Goal: Information Seeking & Learning: Understand process/instructions

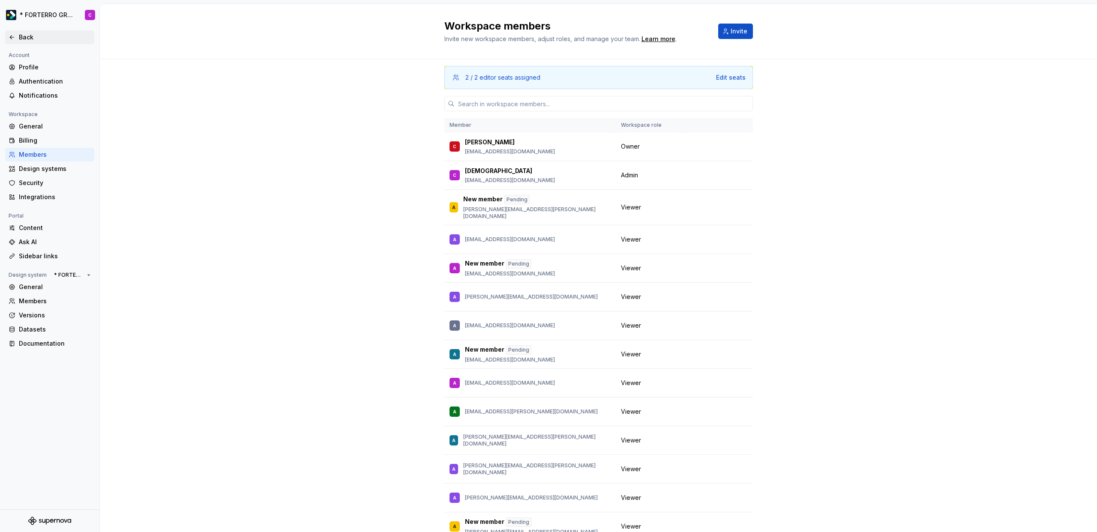
click at [19, 37] on div "Back" at bounding box center [55, 37] width 72 height 9
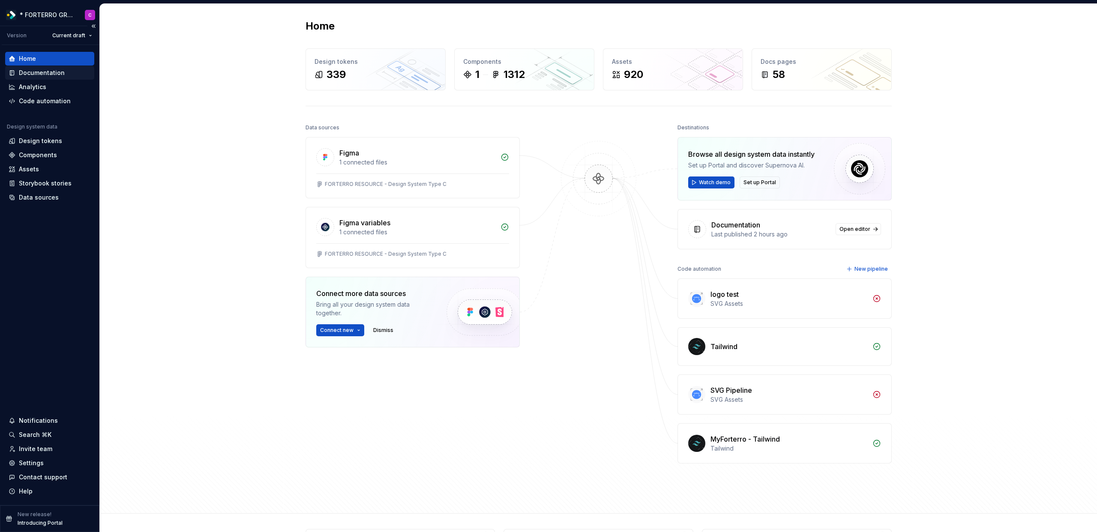
click at [33, 76] on div "Documentation" at bounding box center [42, 73] width 46 height 9
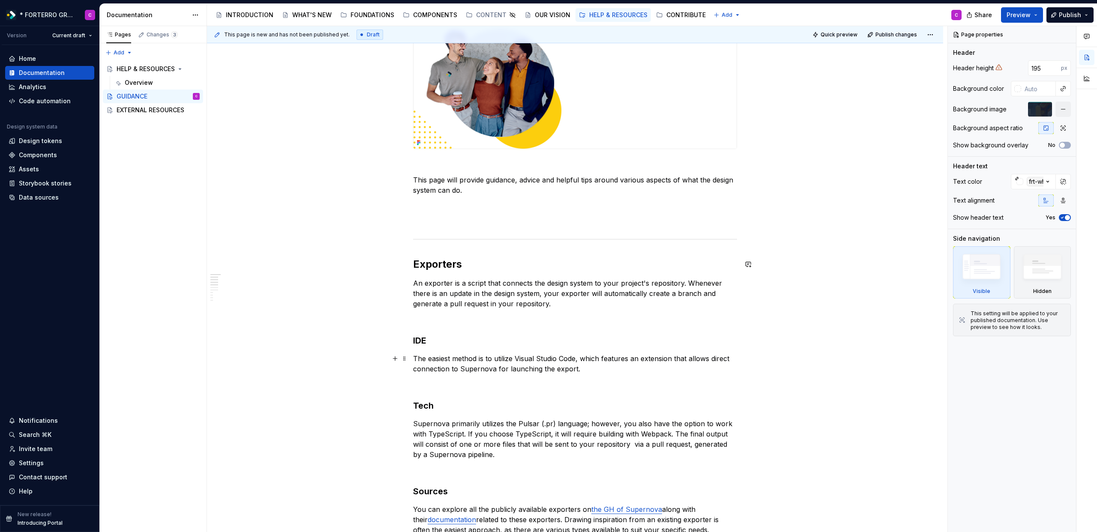
scroll to position [207, 0]
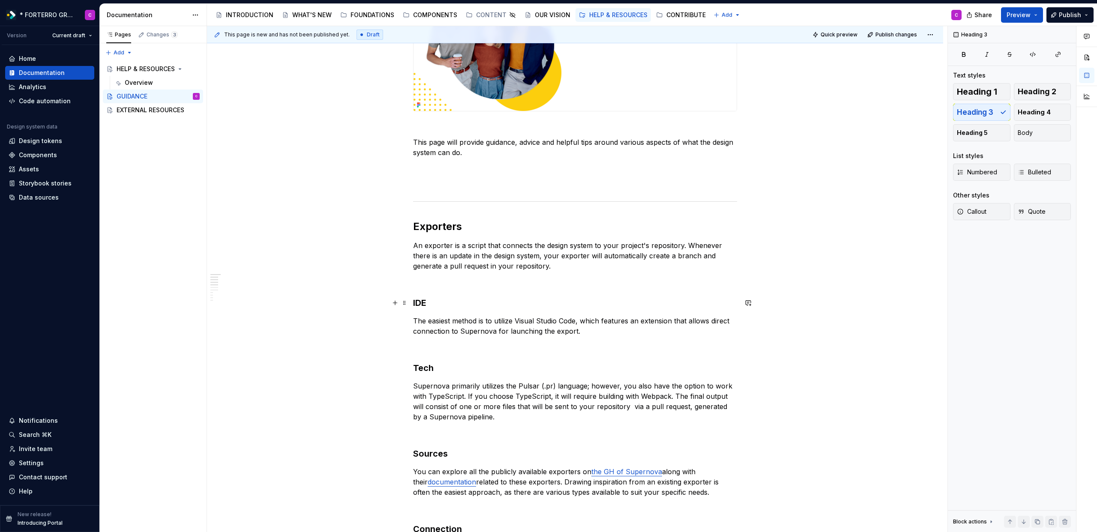
click at [422, 301] on h3 "IDE" at bounding box center [575, 303] width 324 height 12
click at [449, 228] on h2 "Exporters" at bounding box center [575, 227] width 324 height 14
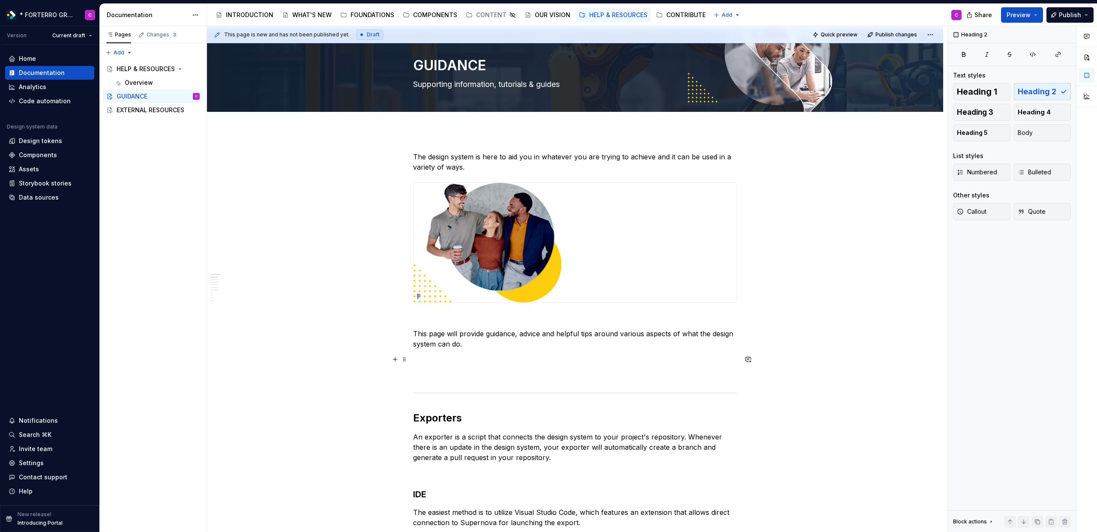
scroll to position [0, 0]
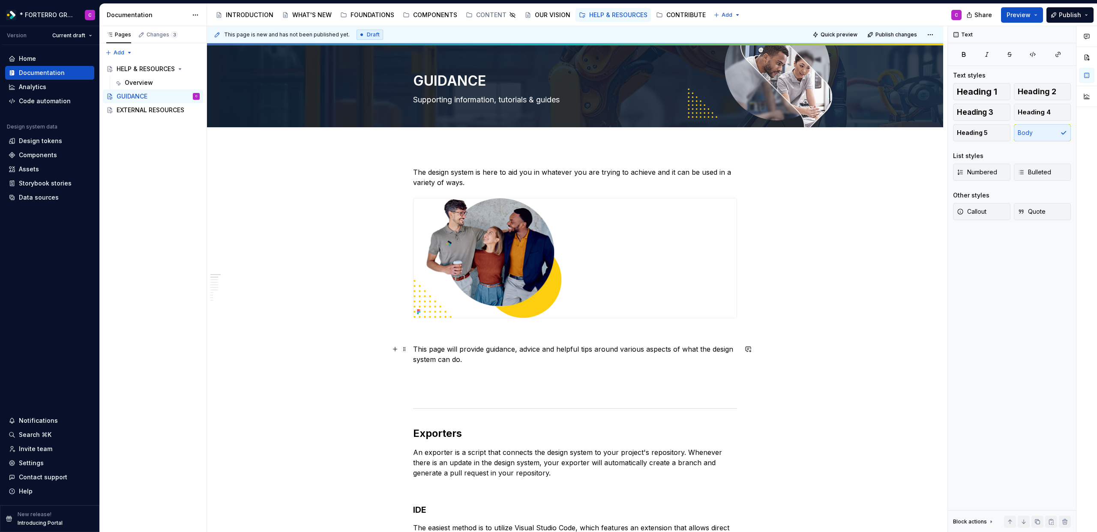
click at [499, 357] on p "This page will provide guidance, advice and helpful tips around various aspects…" at bounding box center [575, 354] width 324 height 21
click at [365, 13] on div "FOUNDATIONS" at bounding box center [373, 15] width 44 height 9
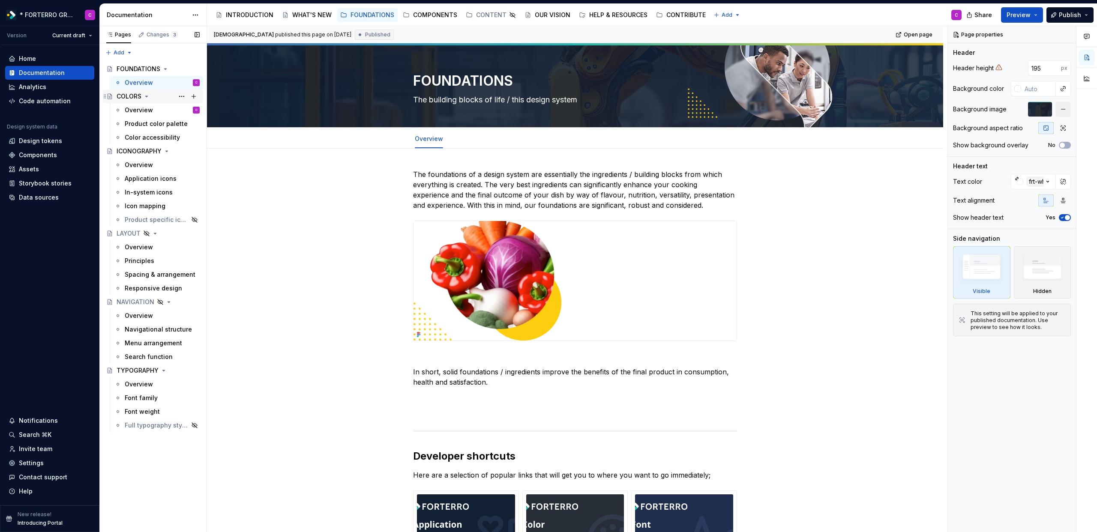
click at [130, 99] on div "COLORS" at bounding box center [129, 96] width 25 height 9
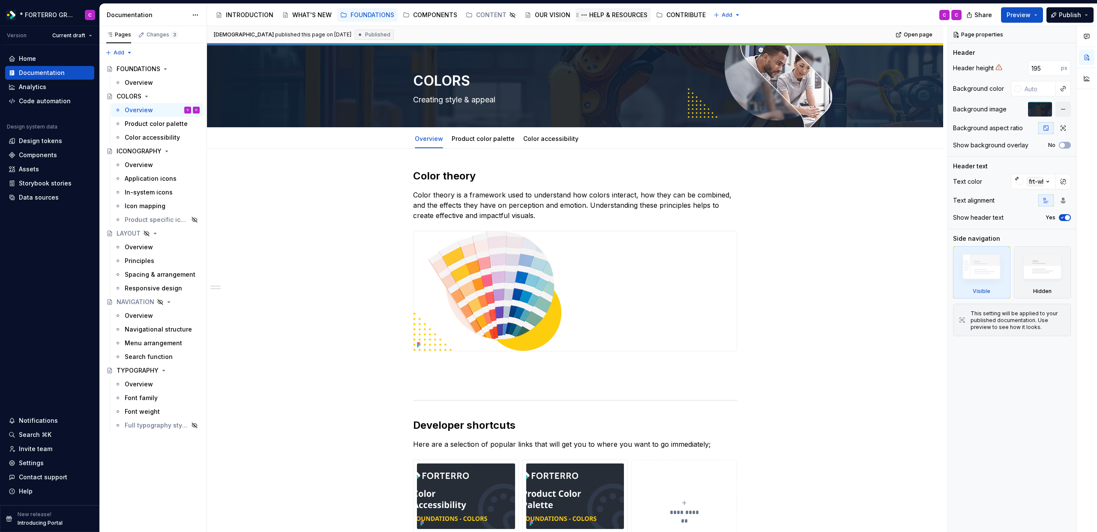
click at [598, 12] on div "HELP & RESOURCES" at bounding box center [618, 15] width 58 height 9
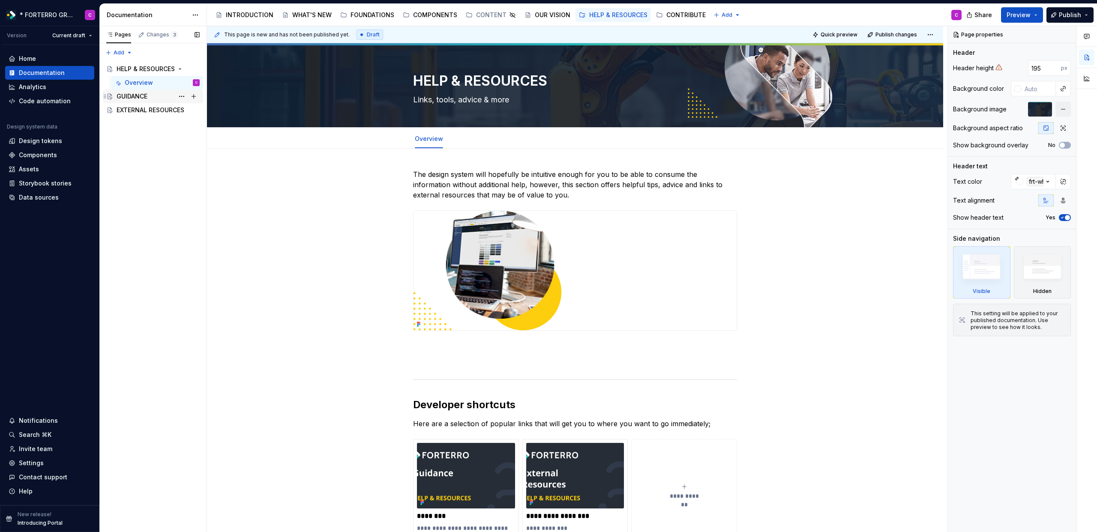
click at [126, 96] on div "GUIDANCE" at bounding box center [132, 96] width 31 height 9
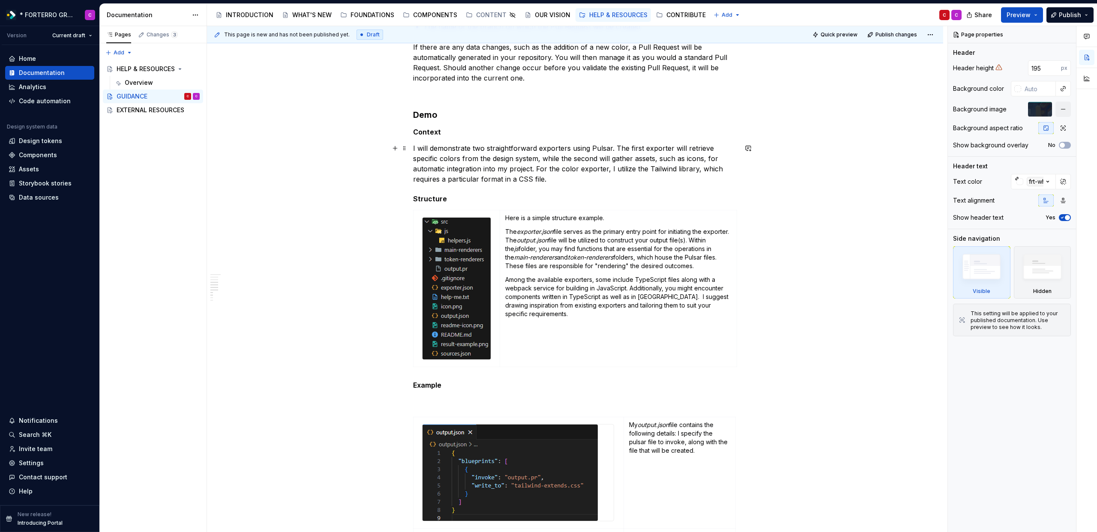
scroll to position [939, 0]
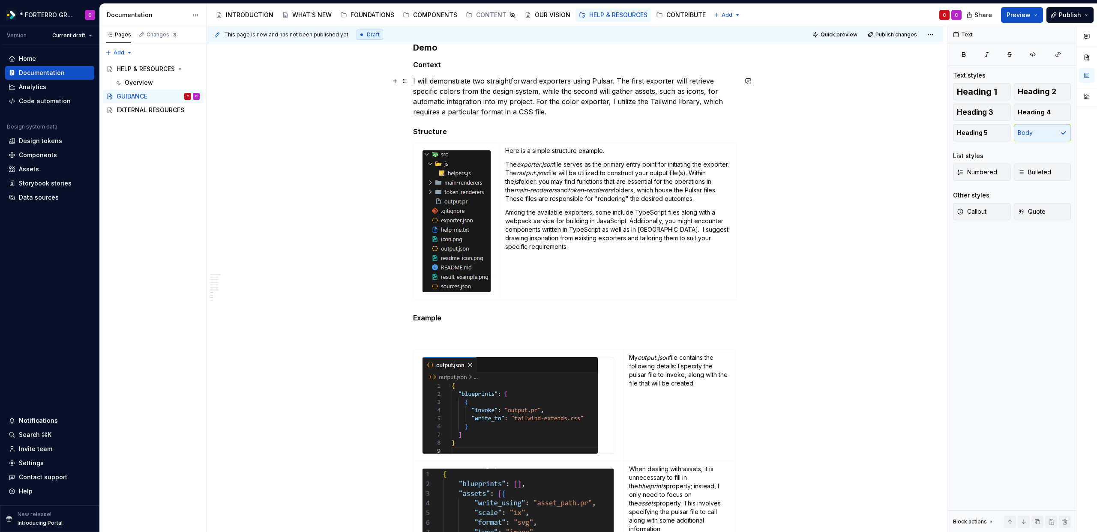
click at [464, 108] on p "I will demonstrate two straightforward exporters using Pulsar. The first export…" at bounding box center [575, 96] width 324 height 41
type textarea "*"
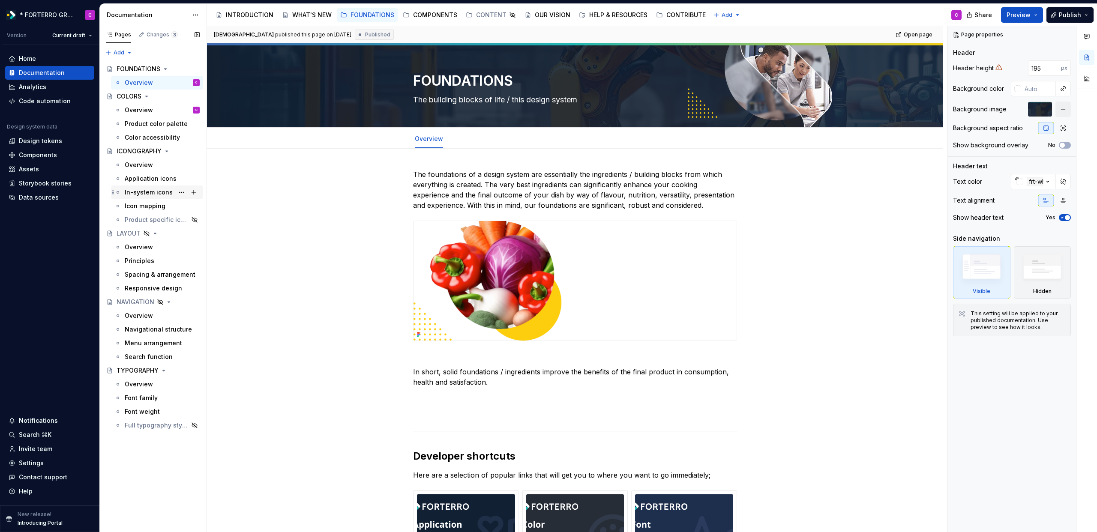
click at [136, 192] on div "In-system icons" at bounding box center [149, 192] width 48 height 9
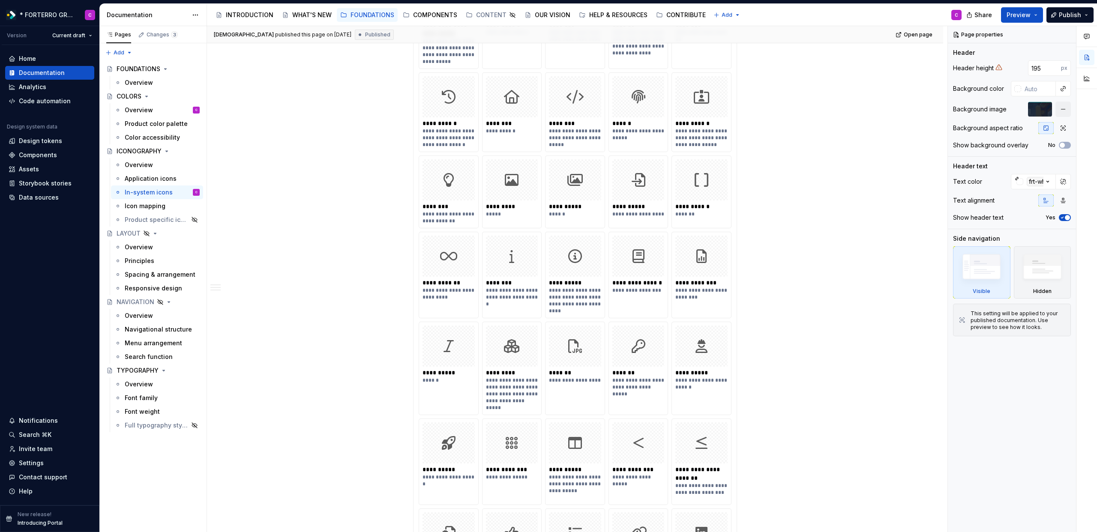
scroll to position [2625, 0]
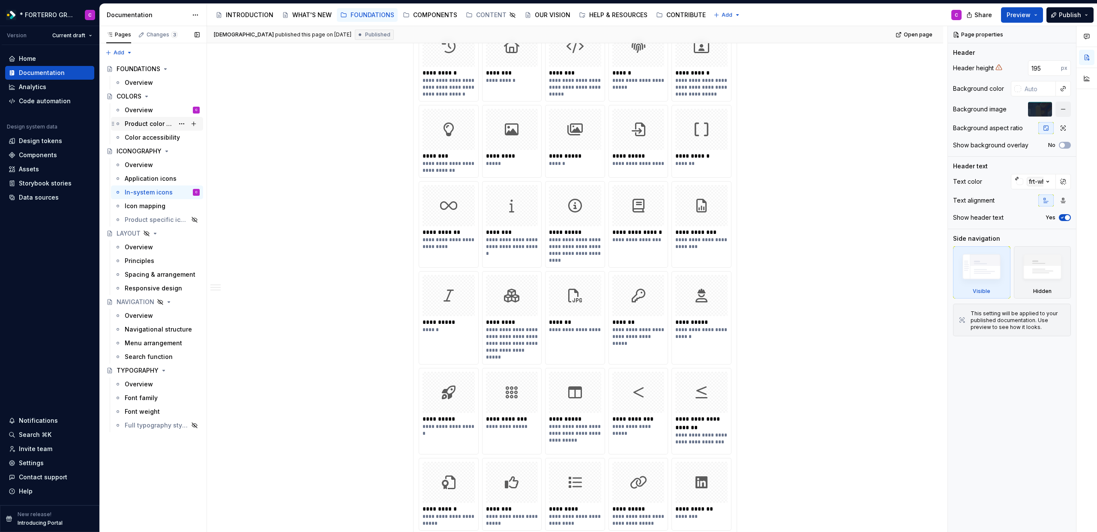
click at [145, 125] on div "Product color palette" at bounding box center [149, 124] width 49 height 9
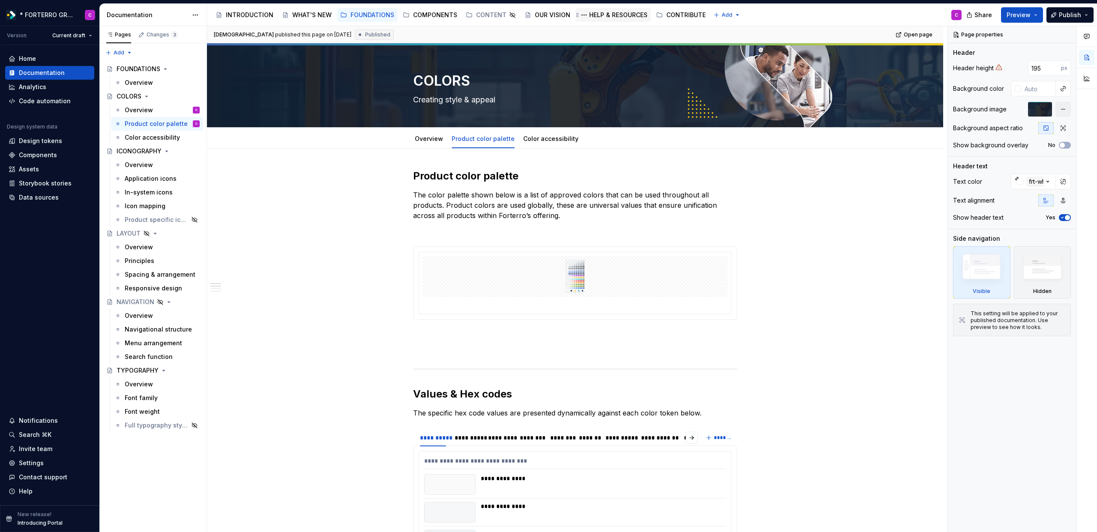
click at [631, 17] on div "HELP & RESOURCES" at bounding box center [618, 15] width 58 height 9
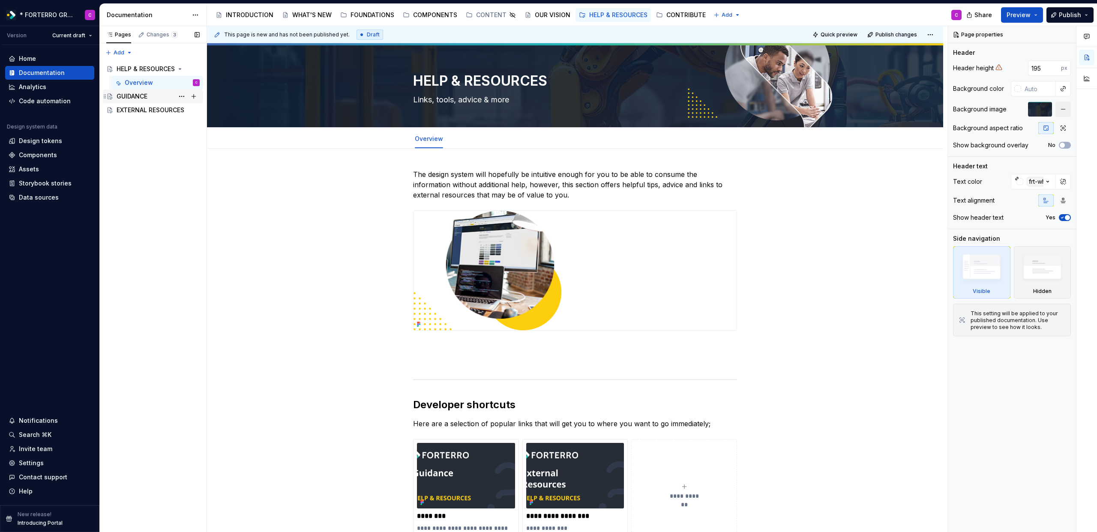
click at [129, 97] on div "GUIDANCE" at bounding box center [132, 96] width 31 height 9
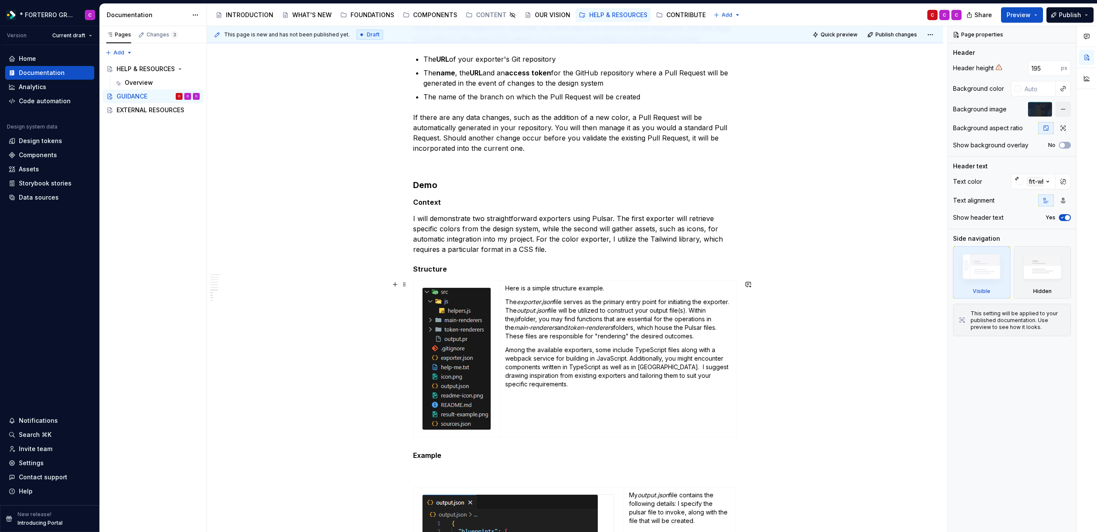
scroll to position [811, 0]
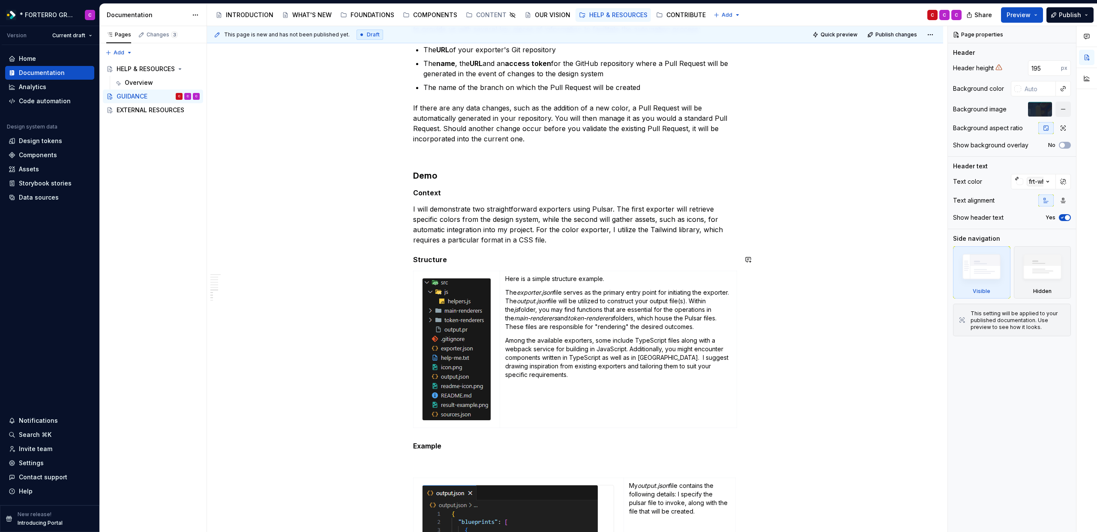
click at [585, 253] on div "The design system is here to aid you in whatever you are trying to achieve and …" at bounding box center [575, 509] width 324 height 2307
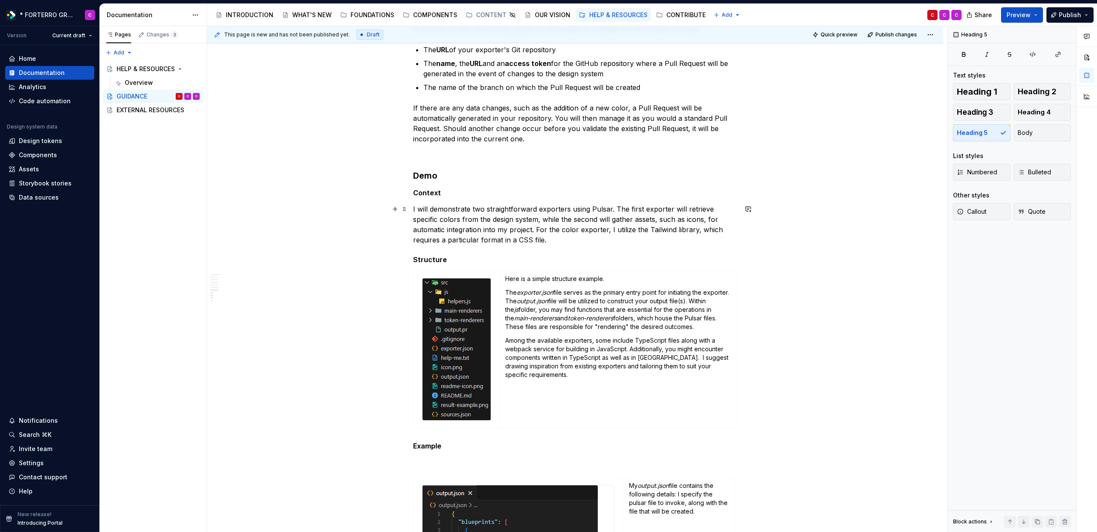
click at [490, 228] on p "I will demonstrate two straightforward exporters using Pulsar. The first export…" at bounding box center [575, 224] width 324 height 41
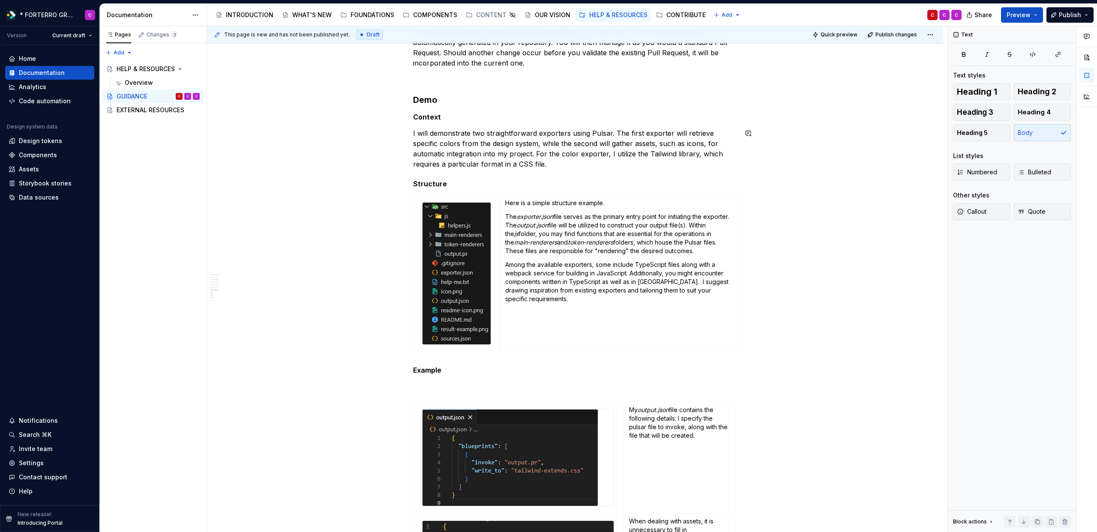
scroll to position [890, 0]
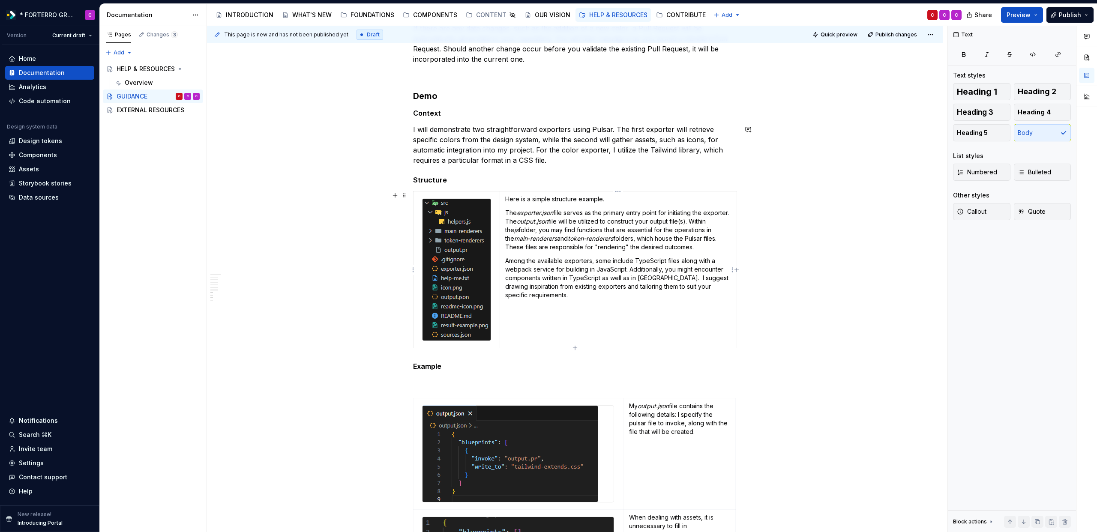
click at [545, 246] on p "The exporter.json file serves as the primary entry point for initiating the exp…" at bounding box center [618, 230] width 226 height 43
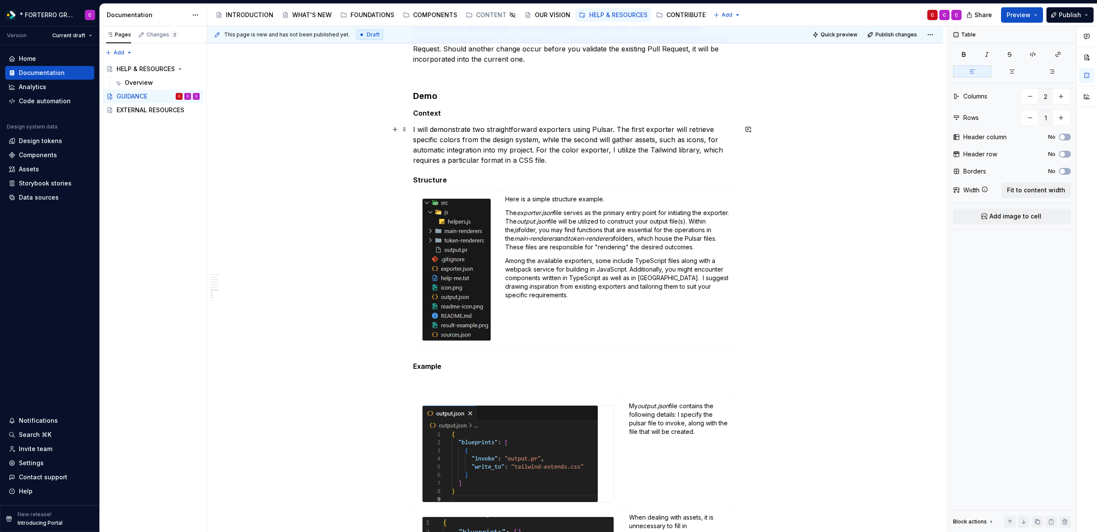
click at [566, 156] on p "I will demonstrate two straightforward exporters using Pulsar. The first export…" at bounding box center [575, 144] width 324 height 41
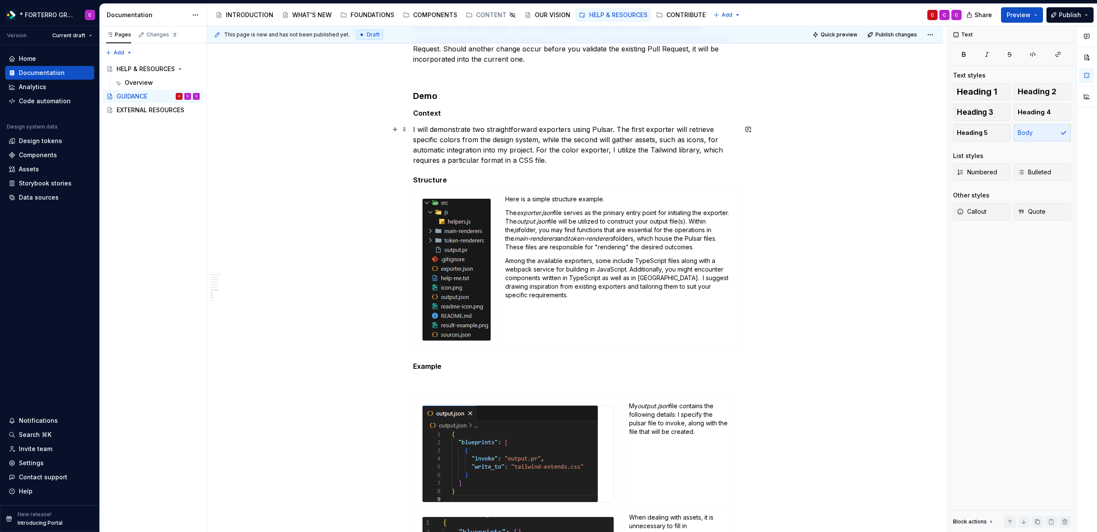
click at [572, 129] on p "I will demonstrate two straightforward exporters using Pulsar. The first export…" at bounding box center [575, 144] width 324 height 41
click at [567, 165] on p "I will demonstrate two straightforward exporters using Pulsar. The first export…" at bounding box center [575, 144] width 324 height 41
click at [515, 269] on p "Among the available exporters, some include TypeScript files along with a webpa…" at bounding box center [618, 278] width 226 height 43
click at [486, 149] on p "I will demonstrate two straightforward exporters using Pulsar. The first export…" at bounding box center [575, 144] width 324 height 41
click at [533, 253] on td "Here is a simple structure example. The exporter.json file serves as the primar…" at bounding box center [618, 270] width 237 height 157
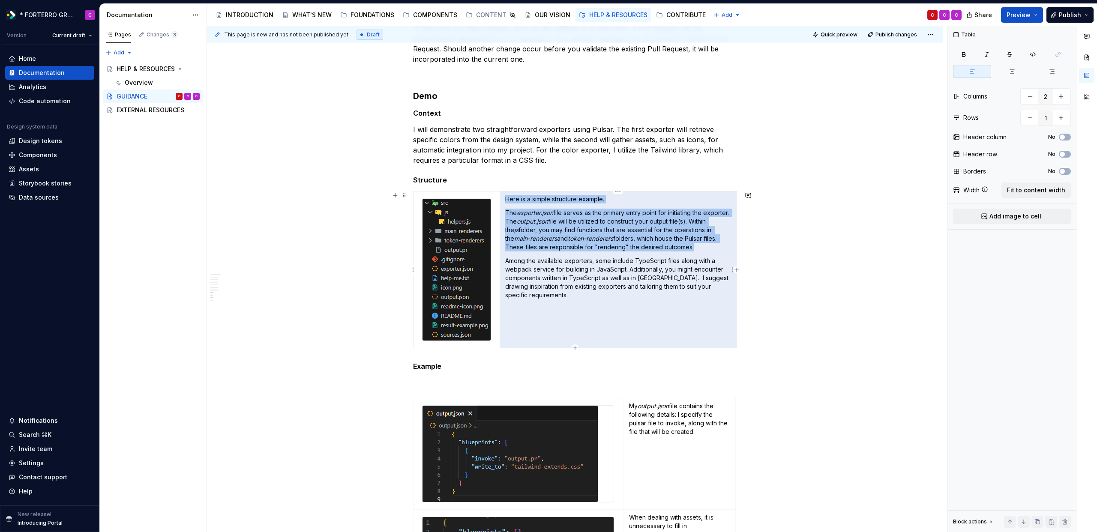
drag, startPoint x: 570, startPoint y: 293, endPoint x: 503, endPoint y: 210, distance: 107.0
click at [503, 210] on td "Here is a simple structure example. The exporter.json file serves as the primar…" at bounding box center [618, 270] width 237 height 157
click at [540, 243] on p "The exporter.json file serves as the primary entry point for initiating the exp…" at bounding box center [618, 230] width 226 height 43
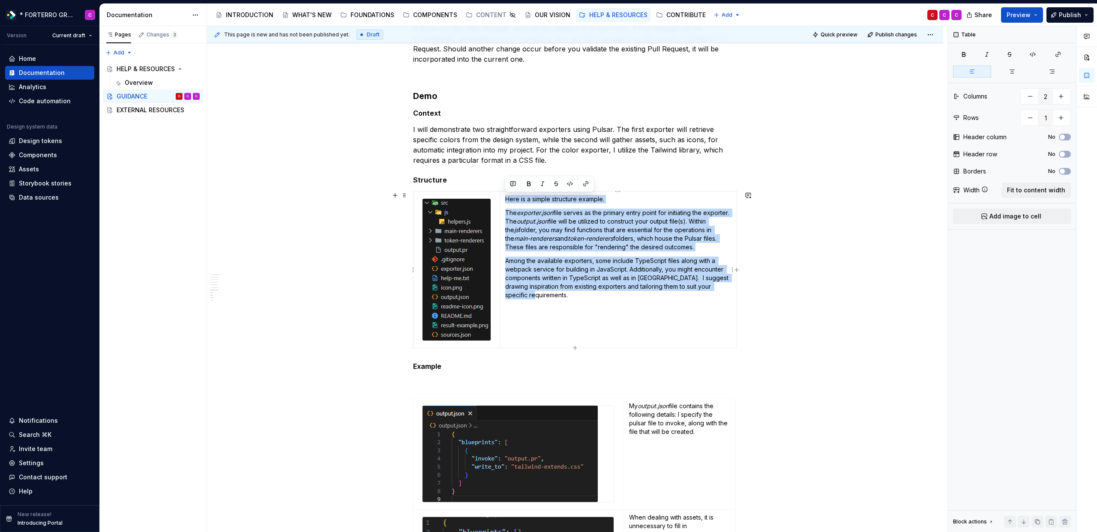
drag, startPoint x: 551, startPoint y: 292, endPoint x: 507, endPoint y: 198, distance: 103.5
click at [507, 198] on td "Here is a simple structure example. The exporter.json file serves as the primar…" at bounding box center [618, 270] width 237 height 157
click at [643, 273] on p "Among the available exporters, some include TypeScript files along with a webpa…" at bounding box center [618, 278] width 226 height 43
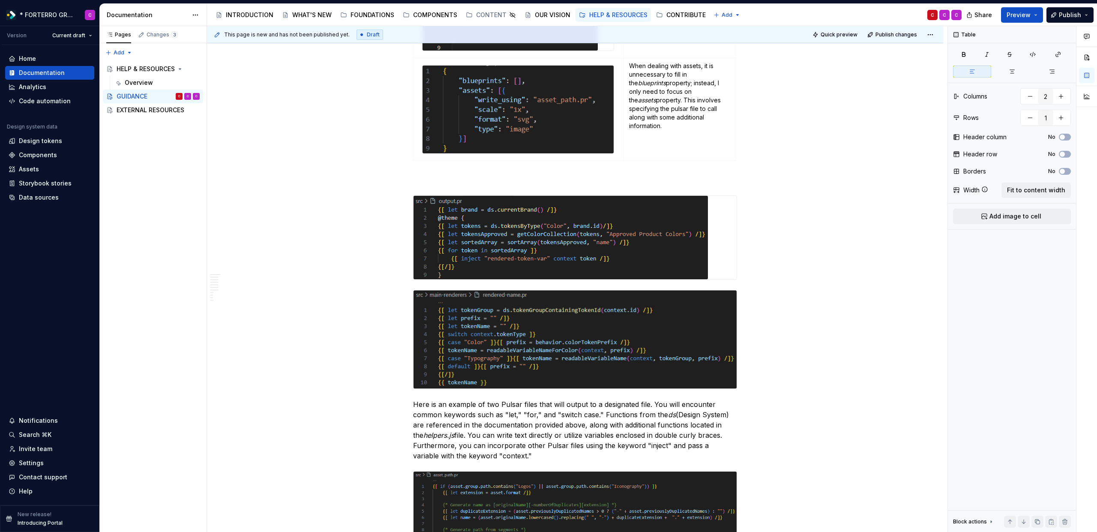
scroll to position [1451, 0]
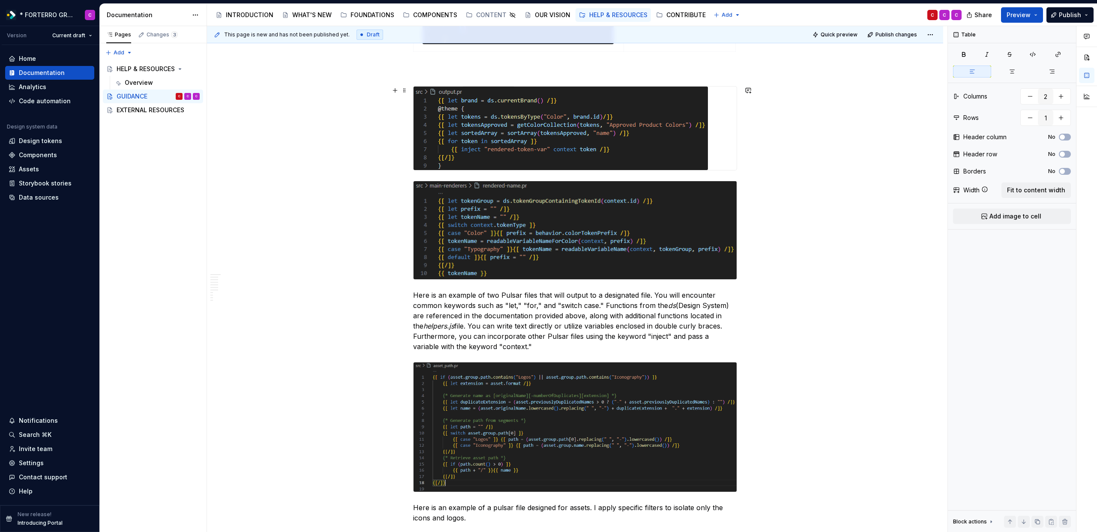
click at [713, 171] on div at bounding box center [575, 128] width 324 height 84
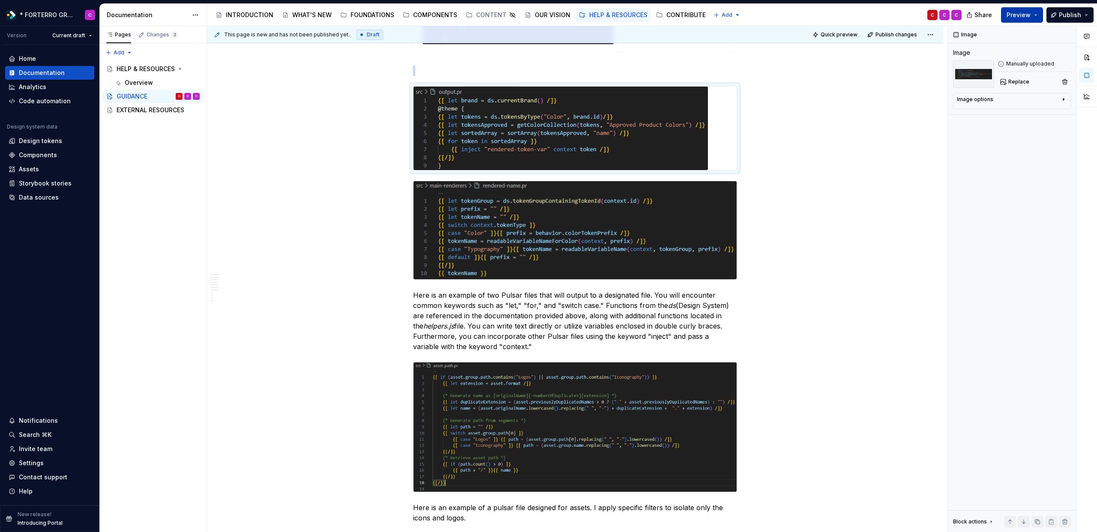
click at [1039, 15] on button "Preview" at bounding box center [1022, 14] width 42 height 15
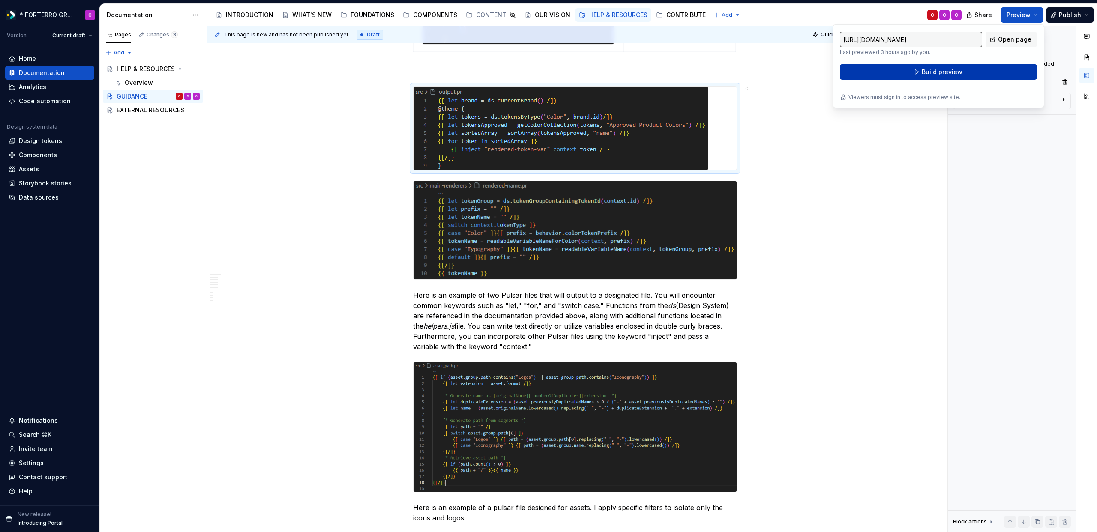
click at [974, 76] on button "Build preview" at bounding box center [938, 71] width 197 height 15
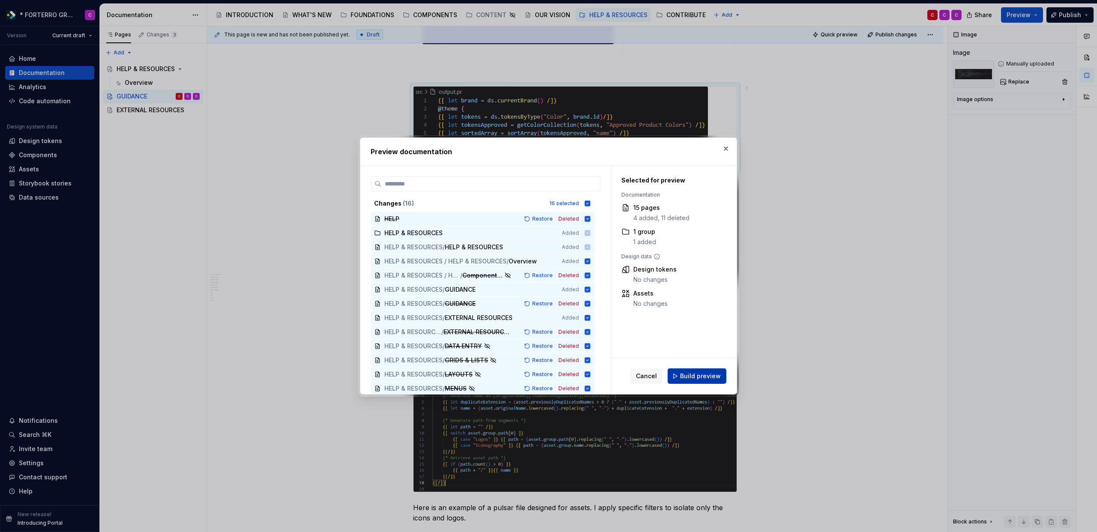
click at [674, 377] on button "Build preview" at bounding box center [697, 376] width 59 height 15
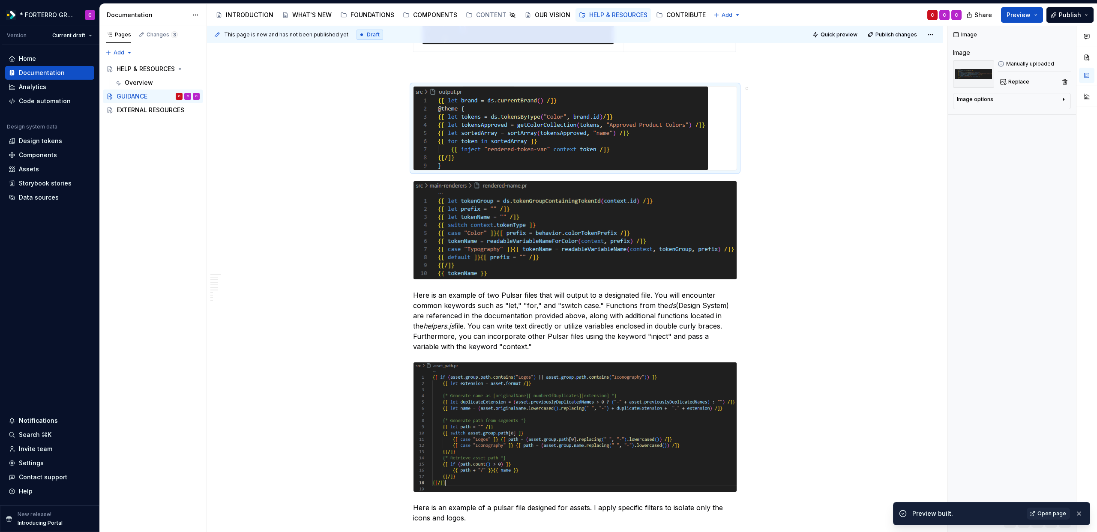
click at [1064, 512] on span "Open page" at bounding box center [1051, 513] width 29 height 7
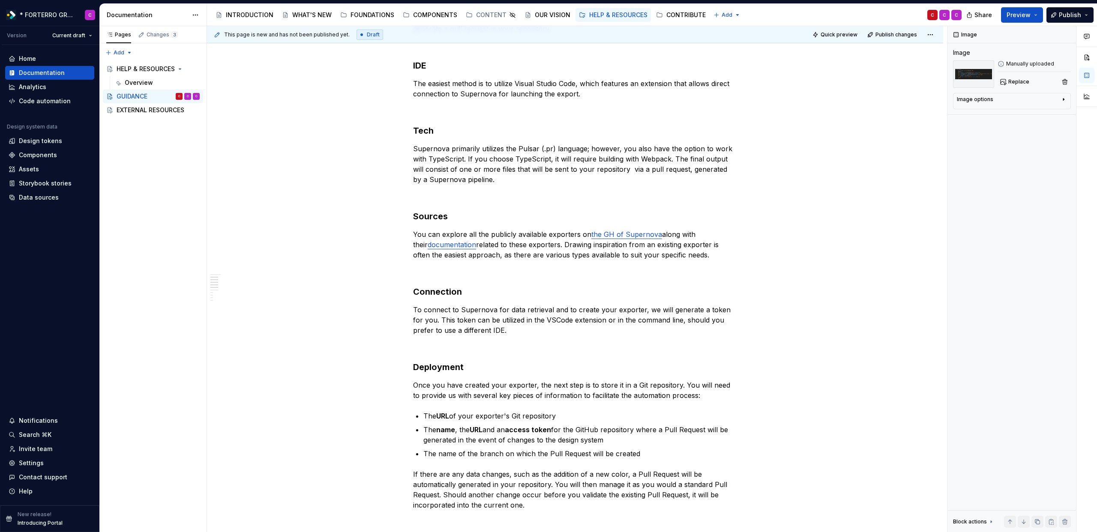
scroll to position [0, 0]
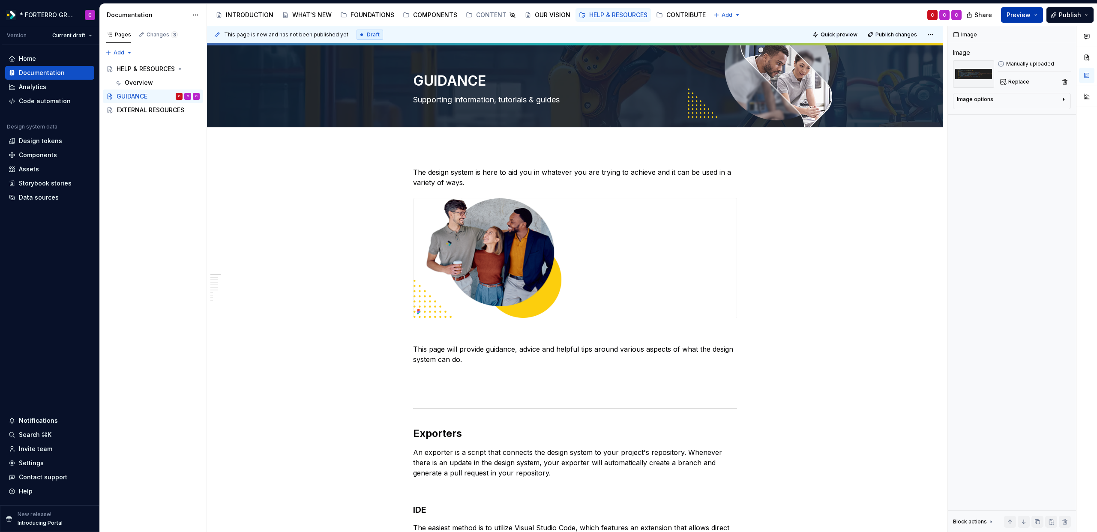
click at [1036, 17] on button "Preview" at bounding box center [1022, 14] width 42 height 15
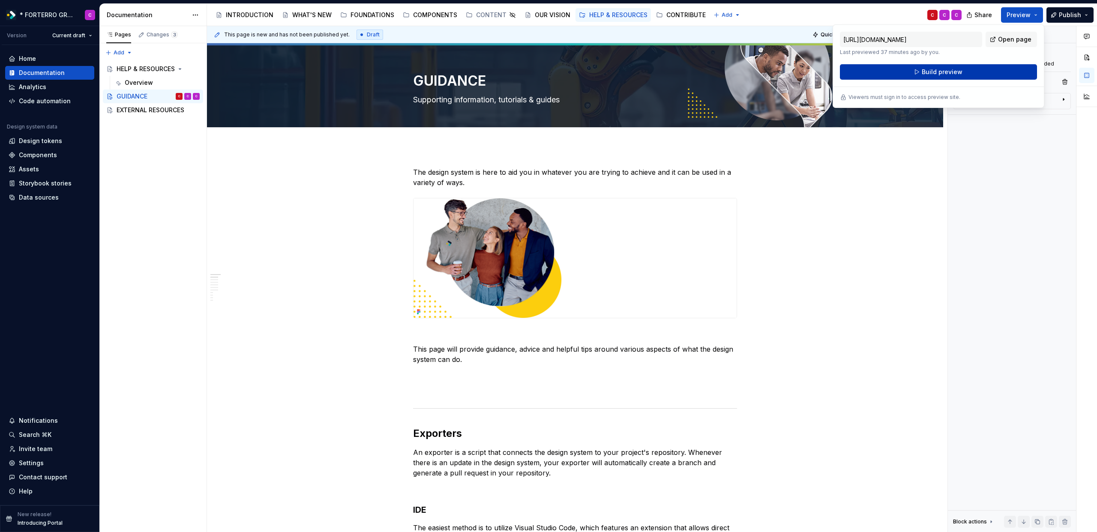
click at [982, 68] on button "Build preview" at bounding box center [938, 71] width 197 height 15
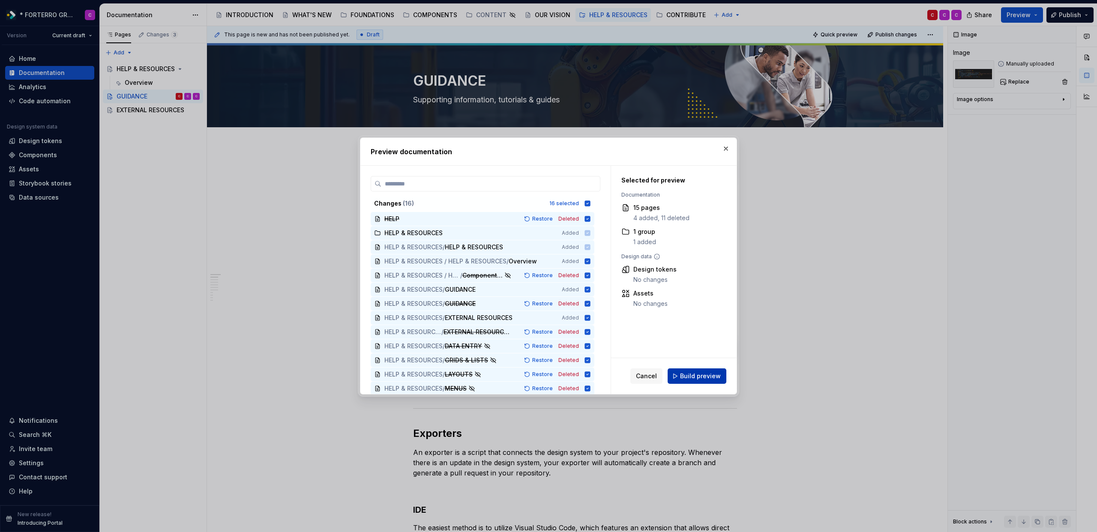
click at [697, 382] on button "Build preview" at bounding box center [697, 376] width 59 height 15
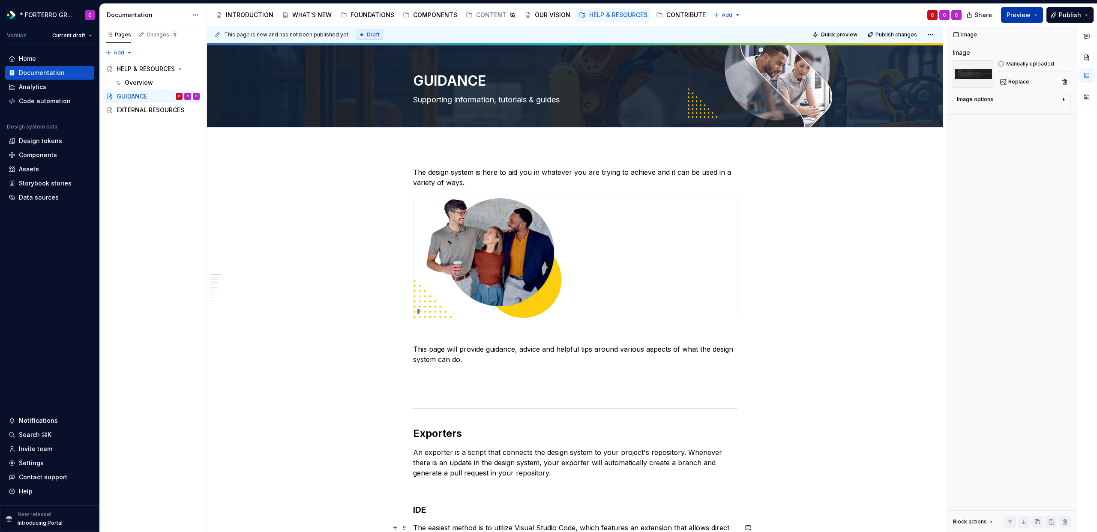
click at [1037, 15] on button "Preview" at bounding box center [1022, 14] width 42 height 15
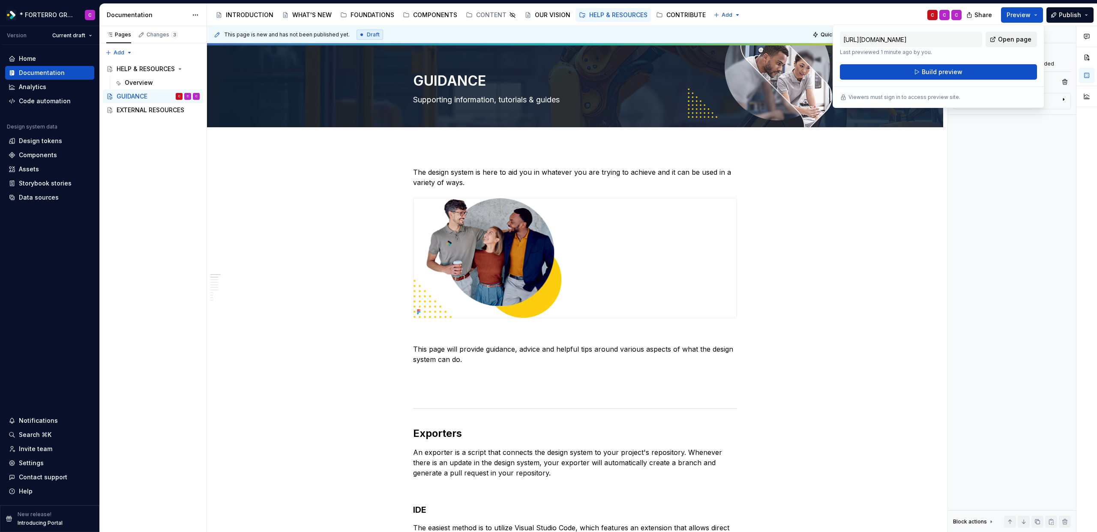
click at [1004, 42] on span "Open page" at bounding box center [1014, 39] width 33 height 9
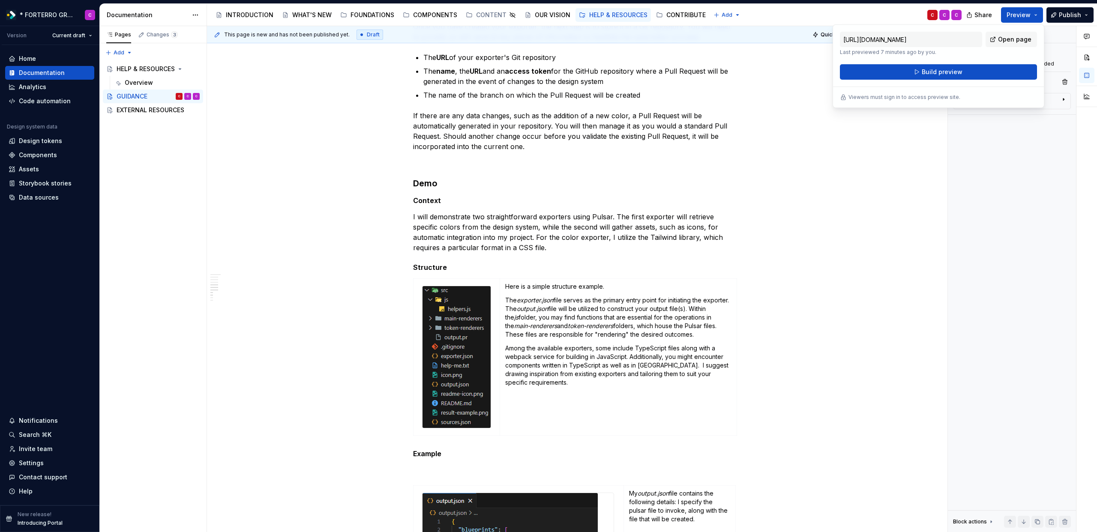
scroll to position [850, 0]
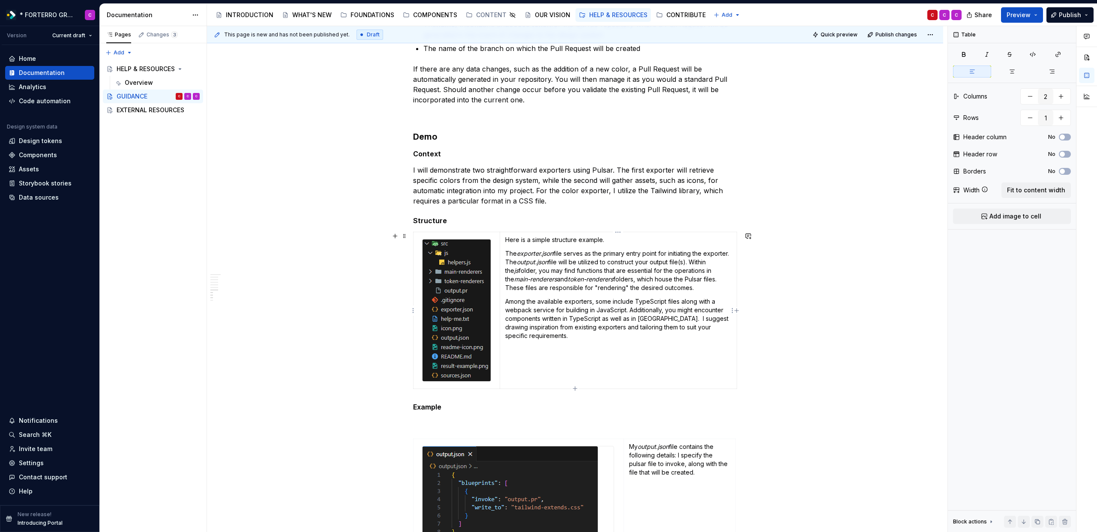
click at [567, 313] on p "Among the available exporters, some include TypeScript files along with a webpa…" at bounding box center [618, 318] width 226 height 43
click at [560, 345] on td "Here is a simple structure example. The exporter.json file serves as the primar…" at bounding box center [618, 310] width 237 height 157
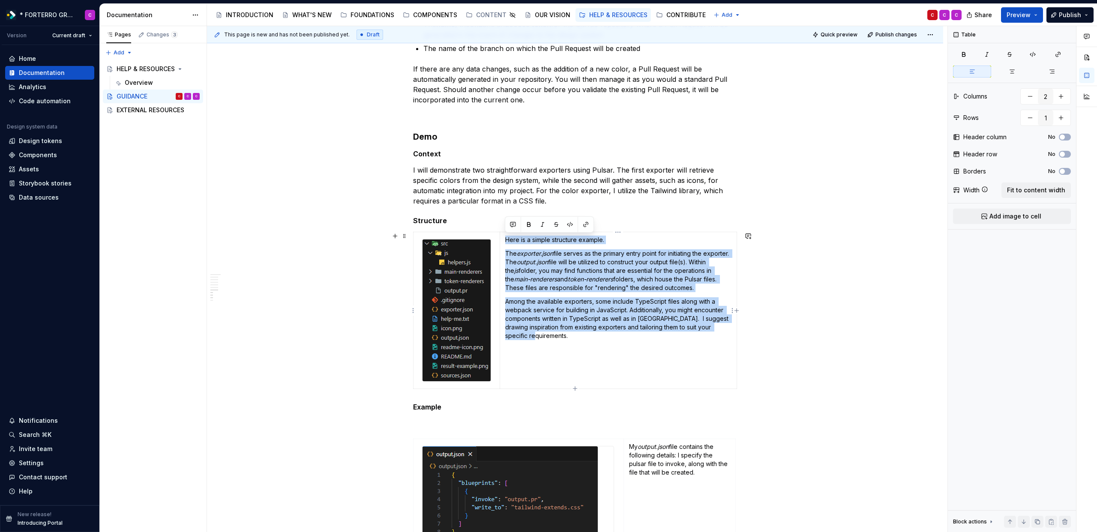
drag, startPoint x: 577, startPoint y: 337, endPoint x: 506, endPoint y: 237, distance: 122.7
click at [506, 237] on td "Here is a simple structure example. The exporter.json file serves as the primar…" at bounding box center [618, 310] width 237 height 157
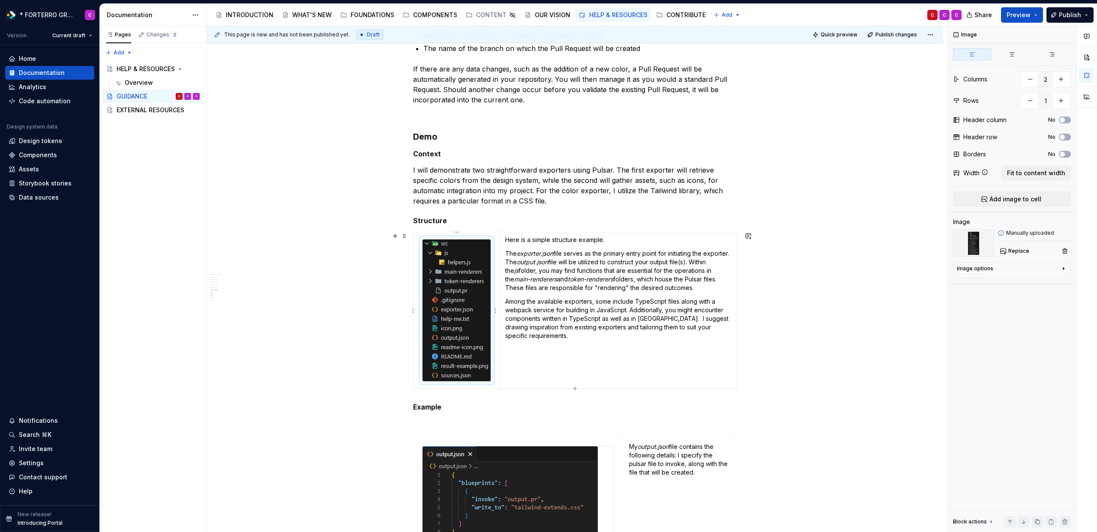
click at [473, 296] on img at bounding box center [457, 311] width 68 height 142
click at [542, 288] on p "The exporter.json file serves as the primary entry point for initiating the exp…" at bounding box center [618, 270] width 226 height 43
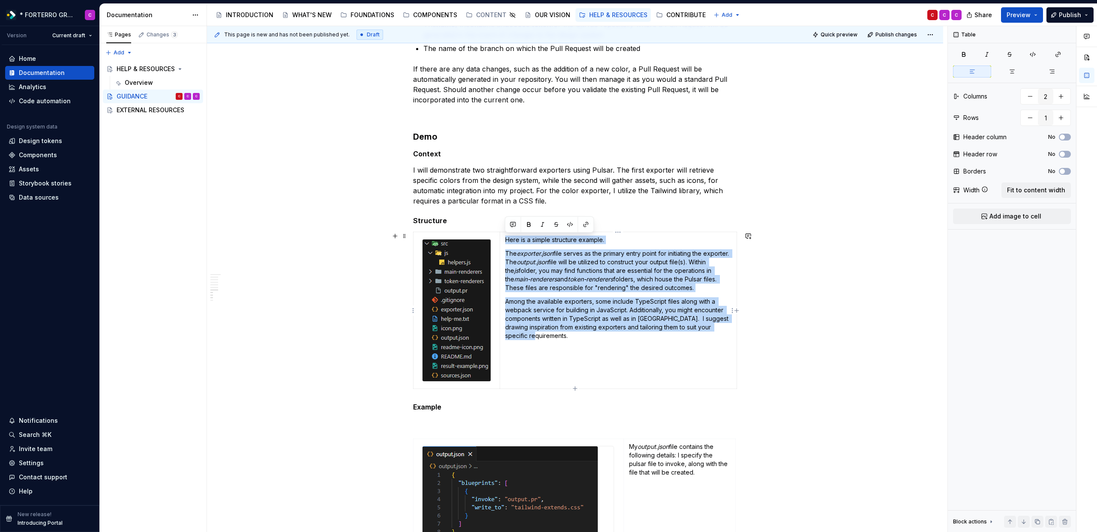
drag, startPoint x: 560, startPoint y: 340, endPoint x: 504, endPoint y: 240, distance: 115.1
click at [504, 240] on td "Here is a simple structure example. The exporter.json file serves as the primar…" at bounding box center [618, 310] width 237 height 157
click at [575, 222] on button "button" at bounding box center [570, 225] width 12 height 12
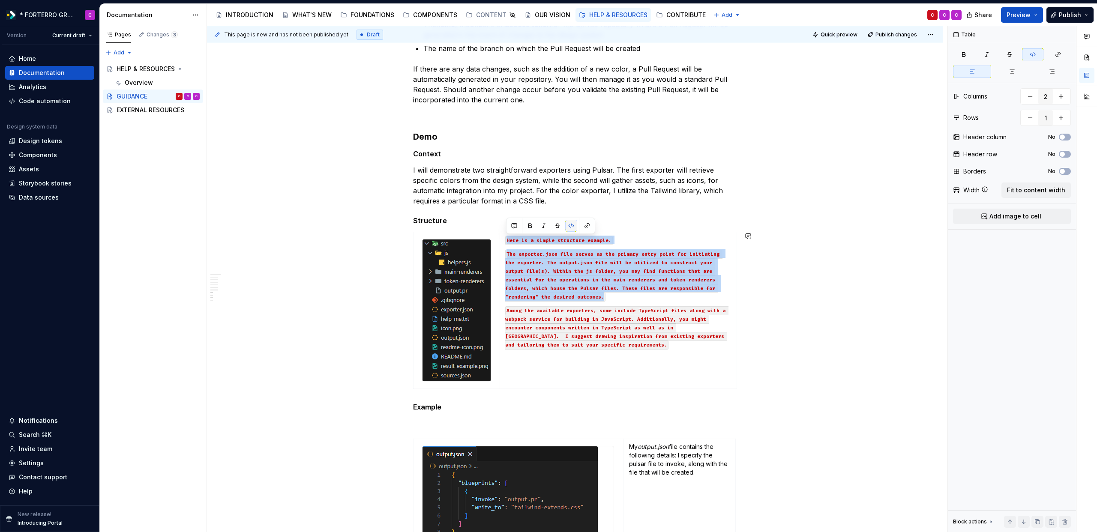
click at [571, 231] on button "button" at bounding box center [571, 226] width 12 height 12
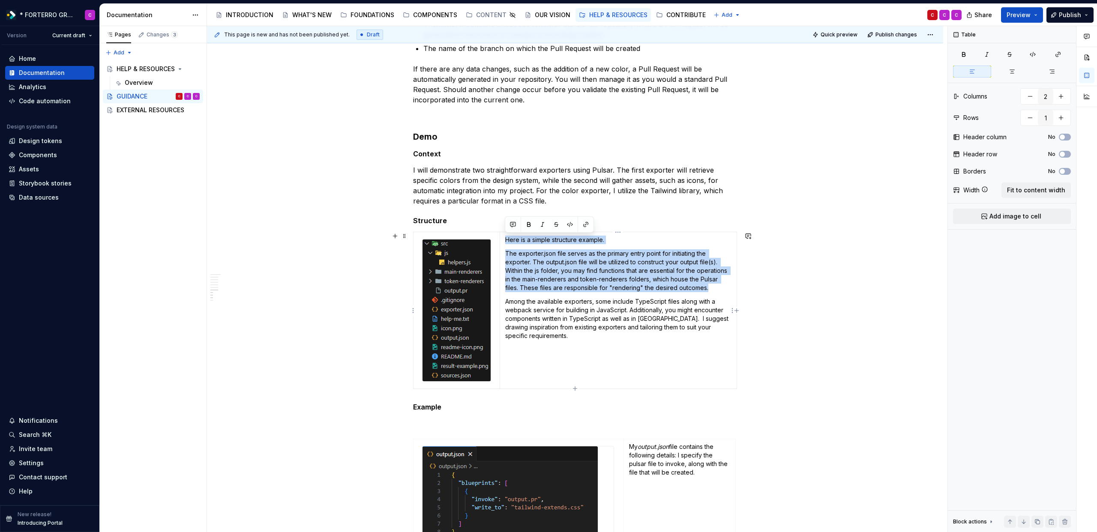
click at [563, 340] on p "Among the available exporters, some include TypeScript files along with a webpa…" at bounding box center [618, 318] width 226 height 43
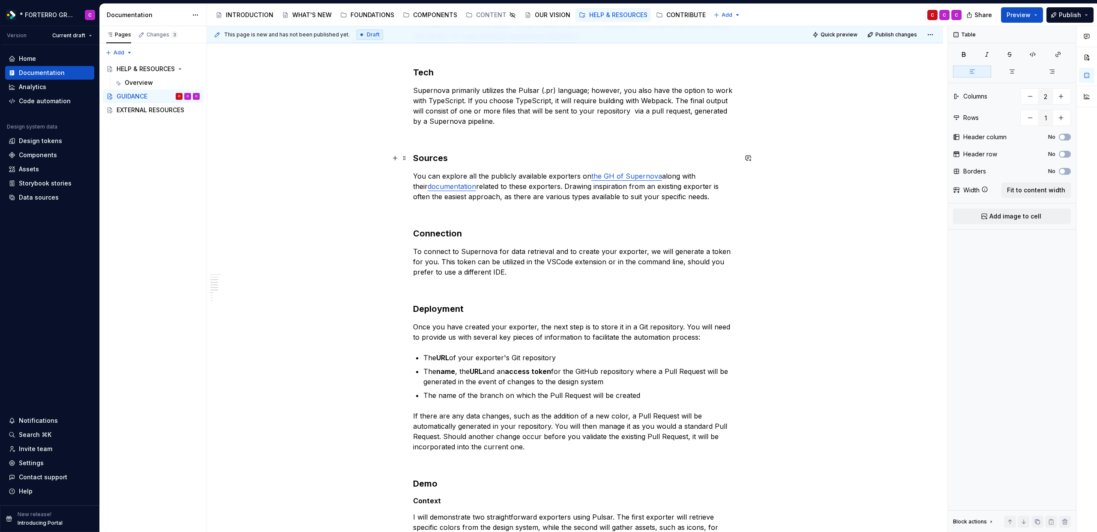
scroll to position [503, 0]
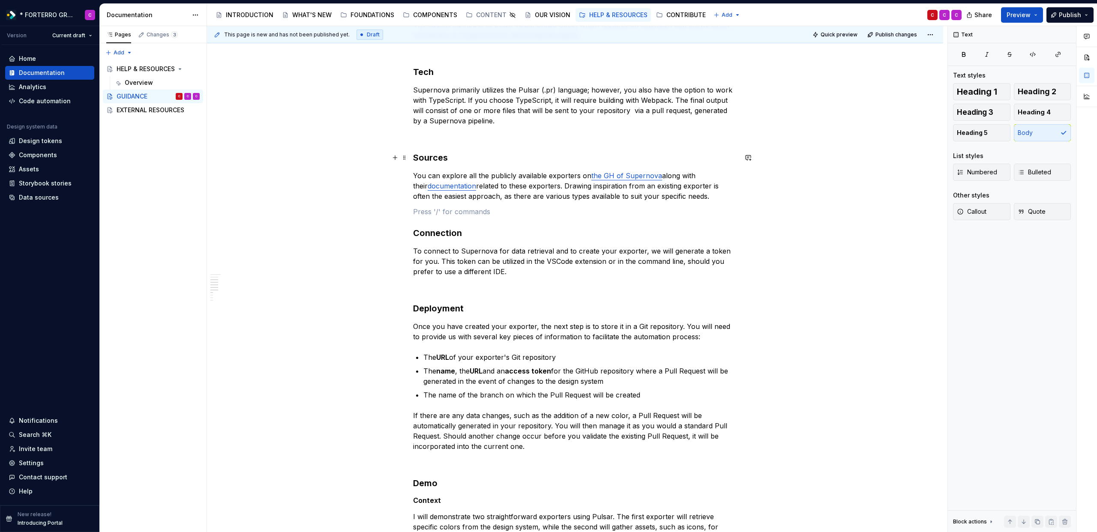
click at [431, 210] on p at bounding box center [575, 212] width 324 height 10
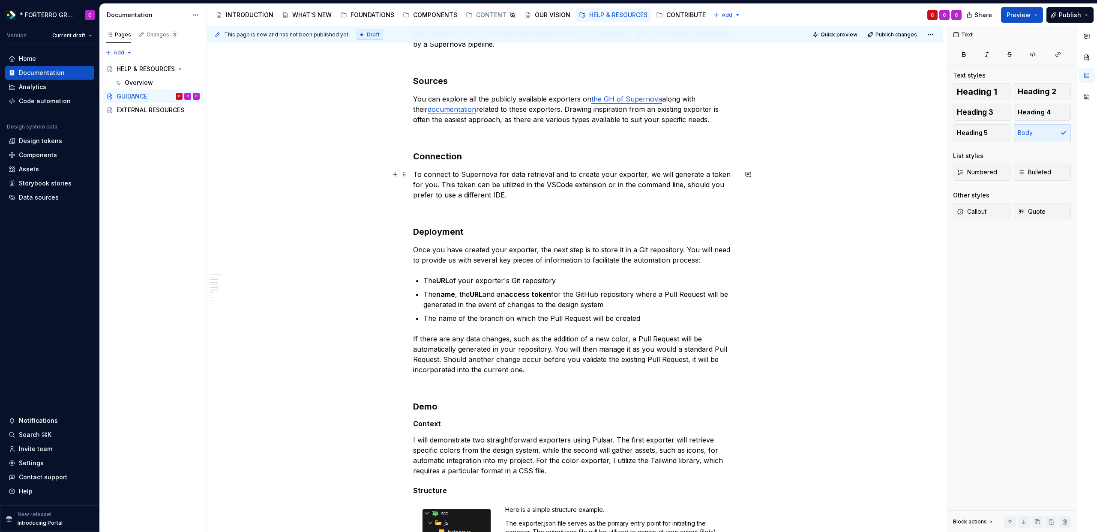
scroll to position [582, 0]
click at [431, 245] on p "Once you have created your exporter, the next step is to store it in a Git repo…" at bounding box center [575, 253] width 324 height 21
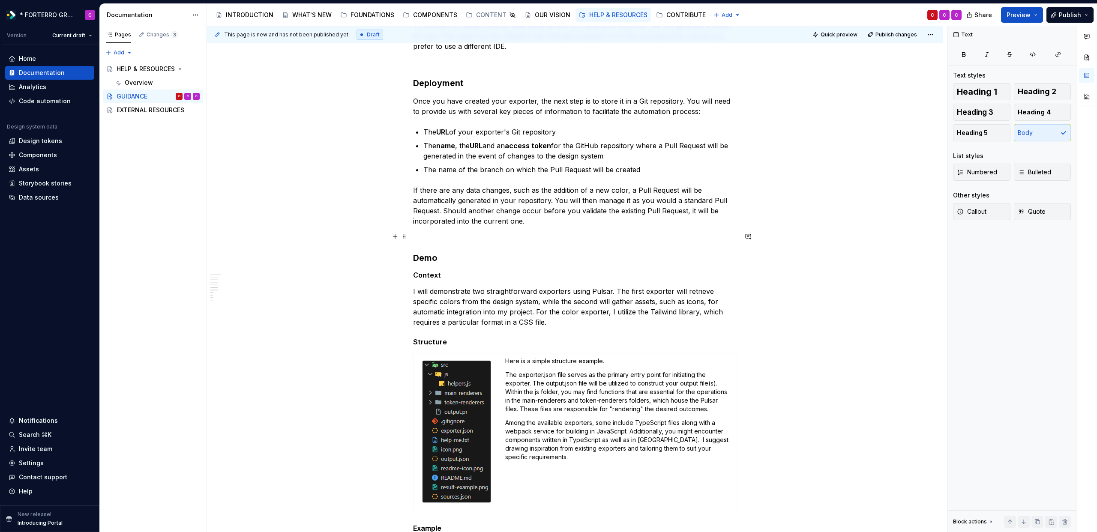
scroll to position [734, 0]
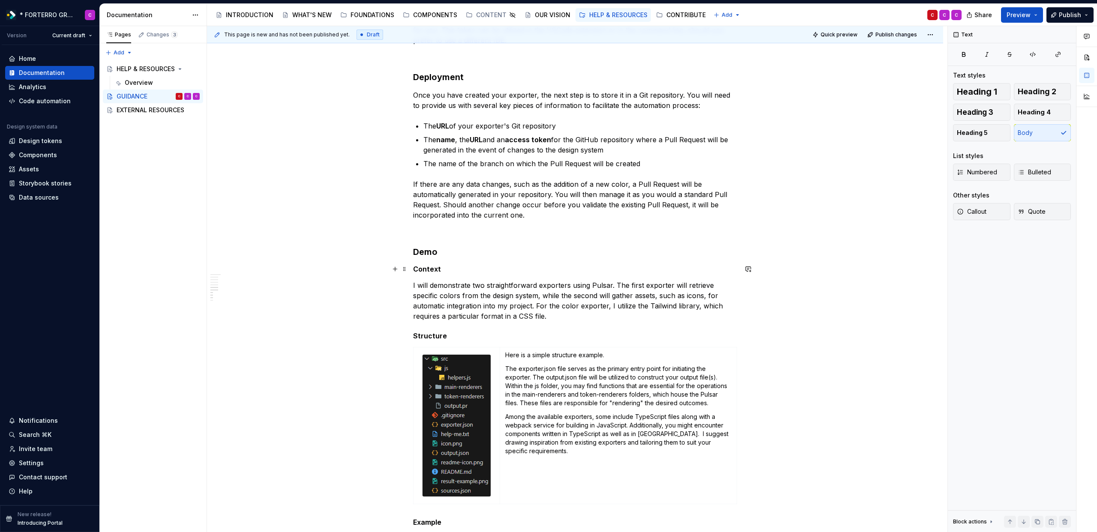
click at [431, 270] on h5 "Context" at bounding box center [575, 269] width 324 height 9
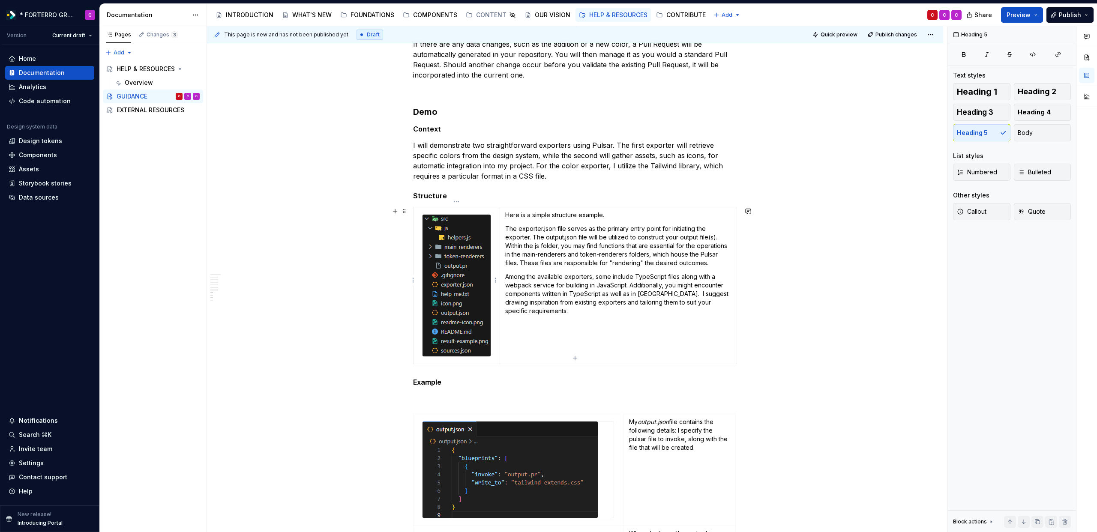
scroll to position [880, 0]
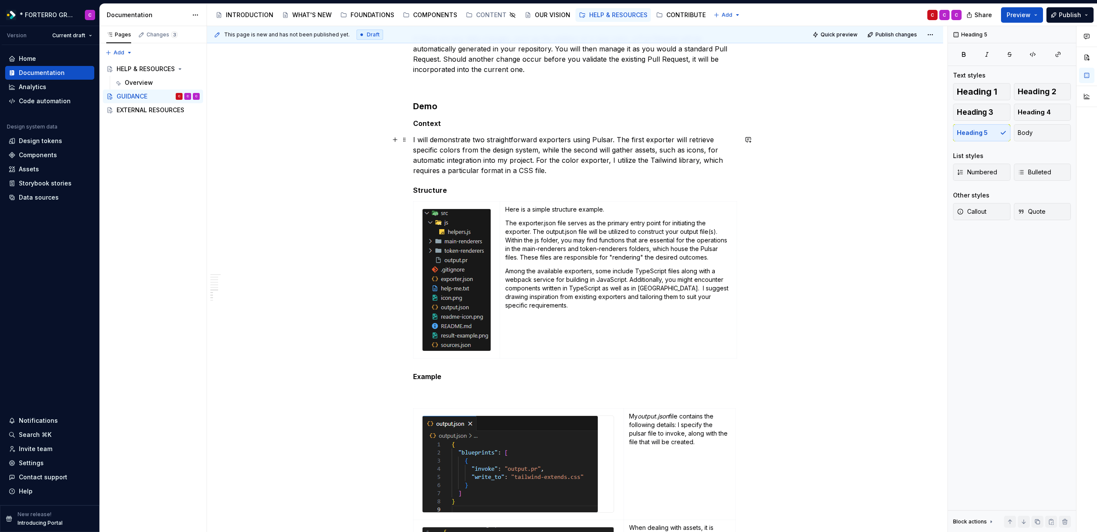
click at [558, 174] on p "I will demonstrate two straightforward exporters using Pulsar. The first export…" at bounding box center [575, 155] width 324 height 41
click at [461, 182] on div "The design system is here to aid you in whatever you are trying to achieve and …" at bounding box center [575, 486] width 324 height 2399
click at [564, 170] on p "I will demonstrate two straightforward exporters using Pulsar. The first export…" at bounding box center [575, 155] width 324 height 41
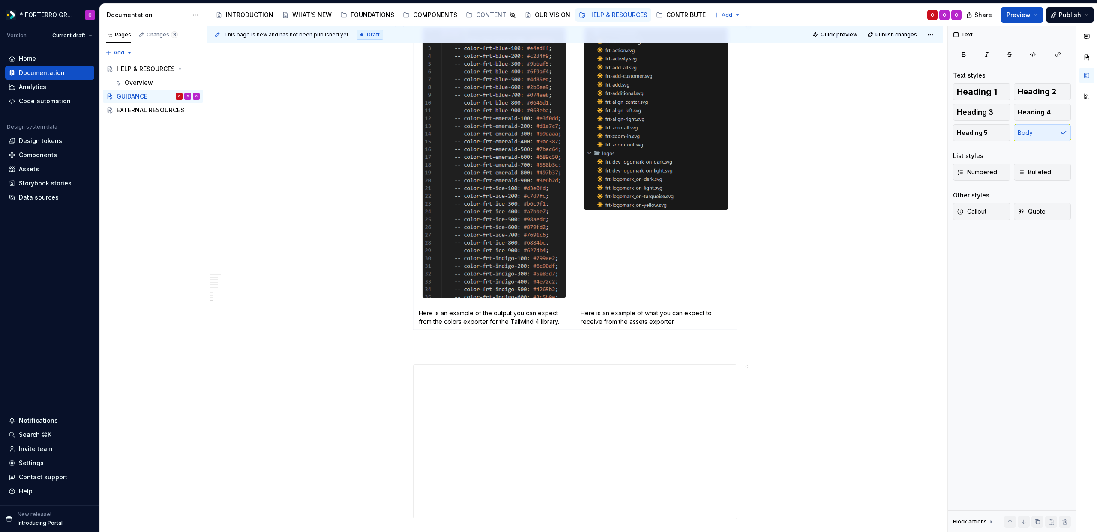
scroll to position [1849, 0]
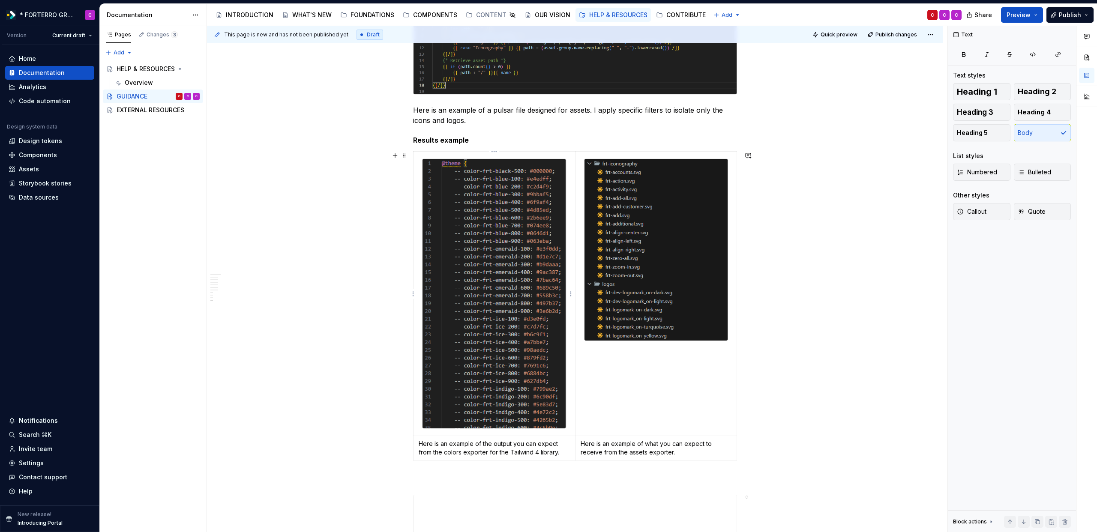
click at [443, 197] on img at bounding box center [494, 294] width 143 height 270
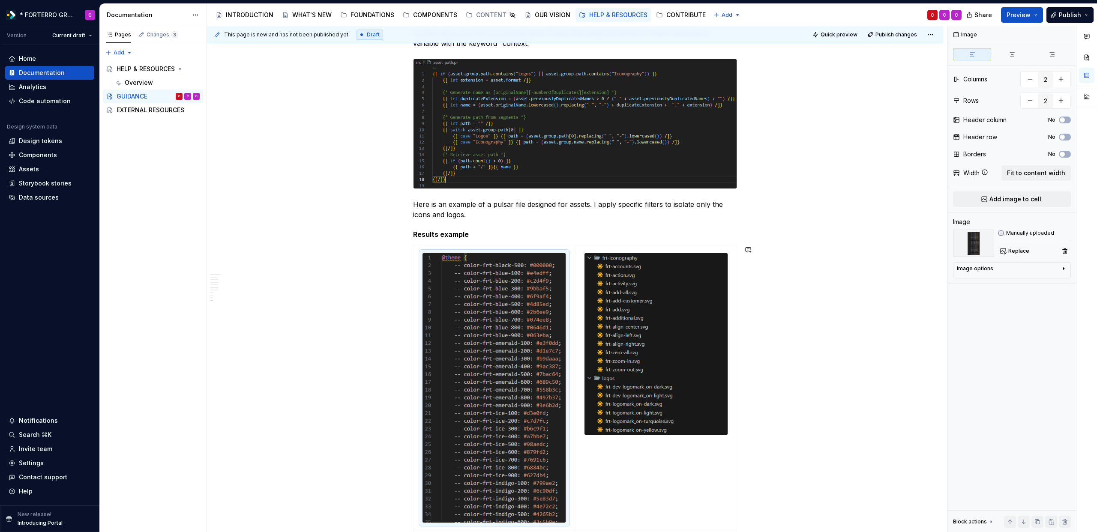
scroll to position [1544, 0]
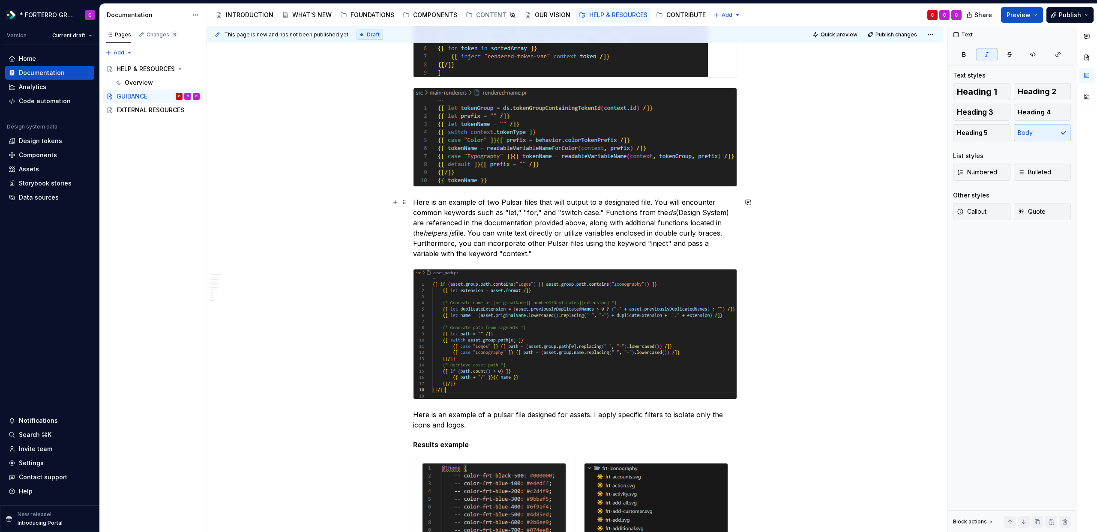
click at [432, 229] on em "helpers.js" at bounding box center [438, 233] width 31 height 9
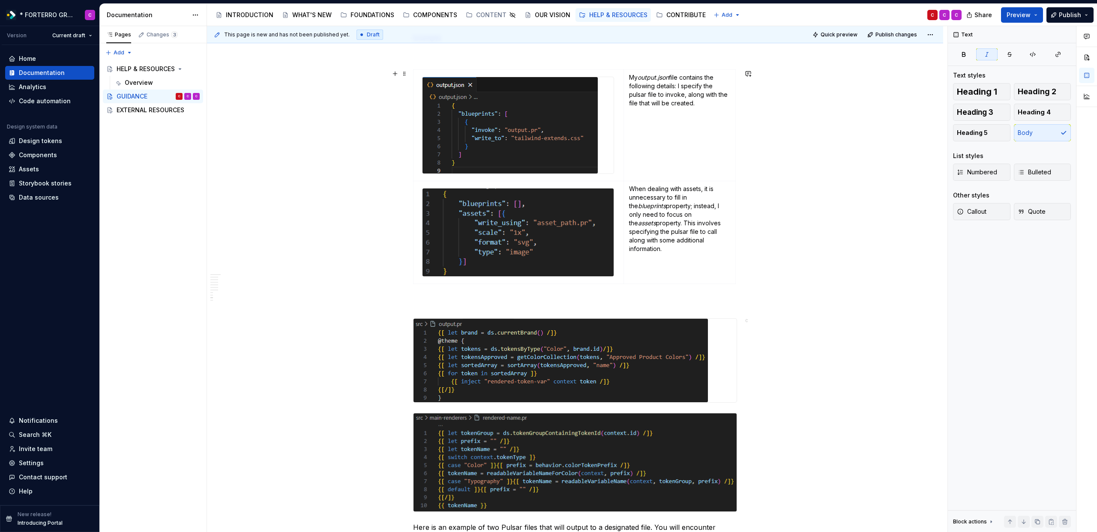
scroll to position [972, 0]
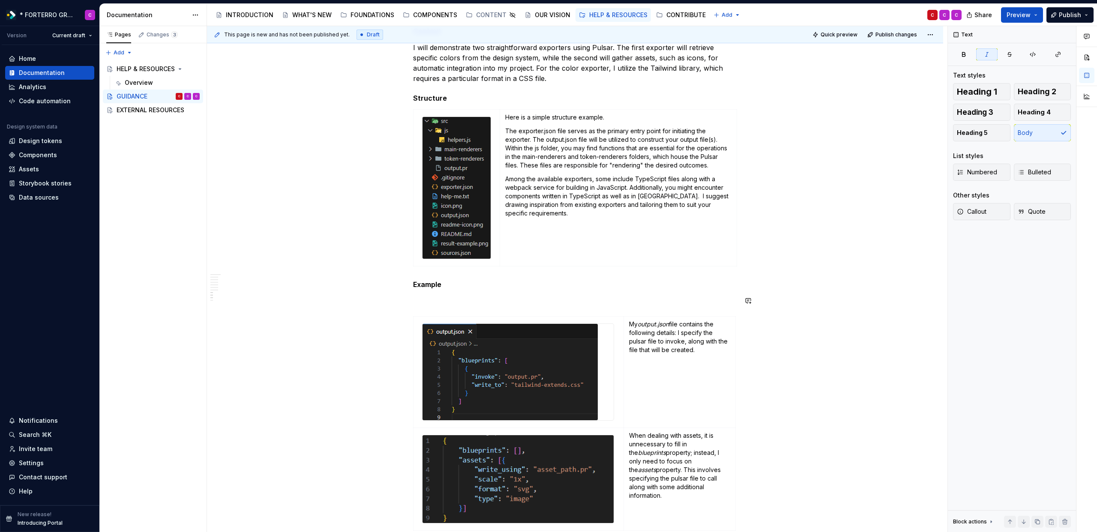
click at [450, 307] on div "The design system is here to aid you in whatever you are trying to achieve and …" at bounding box center [575, 394] width 324 height 2399
click at [440, 297] on p at bounding box center [575, 301] width 324 height 10
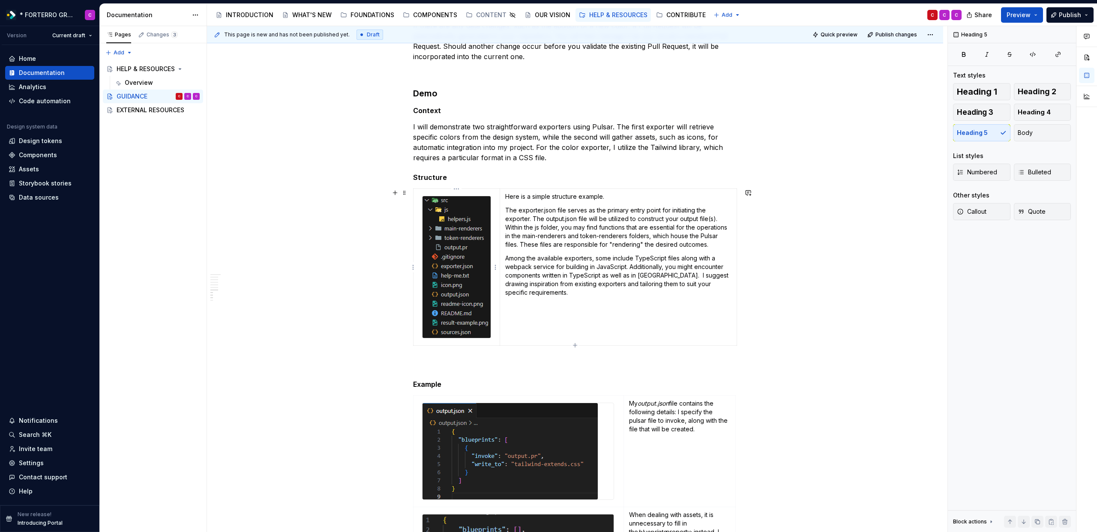
scroll to position [900, 0]
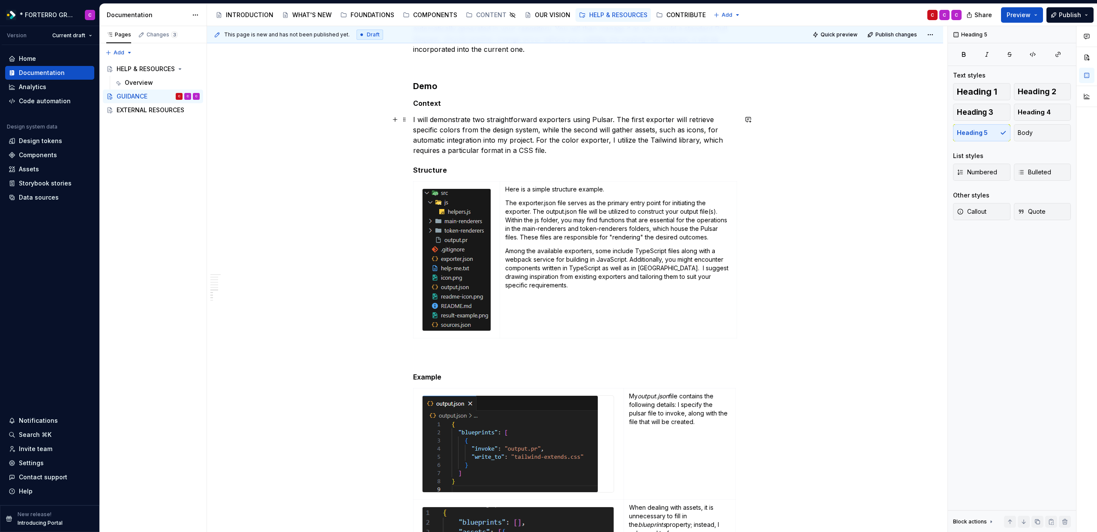
click at [549, 153] on p "I will demonstrate two straightforward exporters using Pulsar. The first export…" at bounding box center [575, 134] width 324 height 41
click at [495, 357] on p at bounding box center [575, 357] width 324 height 10
click at [500, 351] on div "The design system is here to aid you in whatever you are trying to achieve and …" at bounding box center [575, 466] width 324 height 2399
click at [573, 154] on p "I will demonstrate two straightforward exporters using Pulsar. The first export…" at bounding box center [575, 134] width 324 height 41
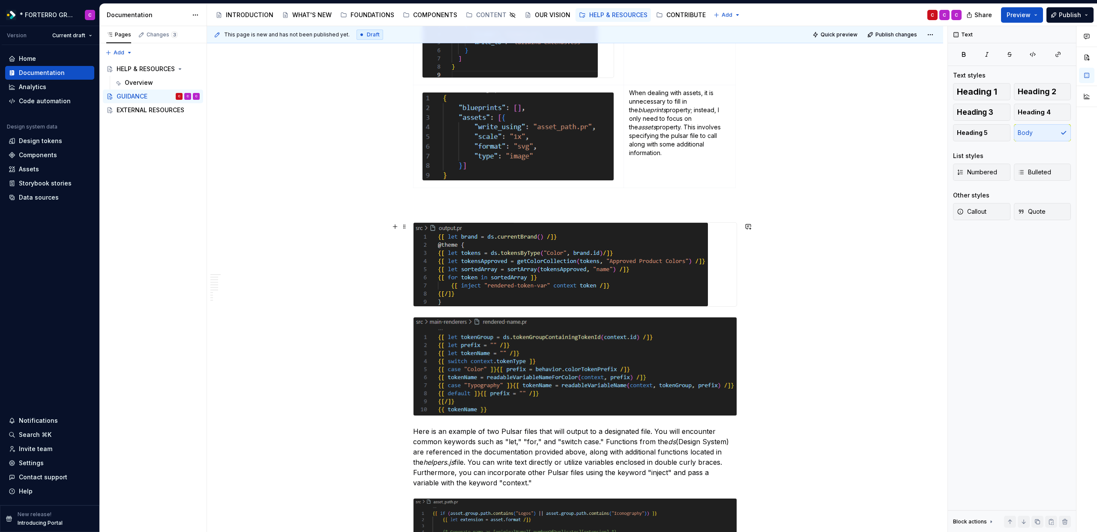
scroll to position [1323, 0]
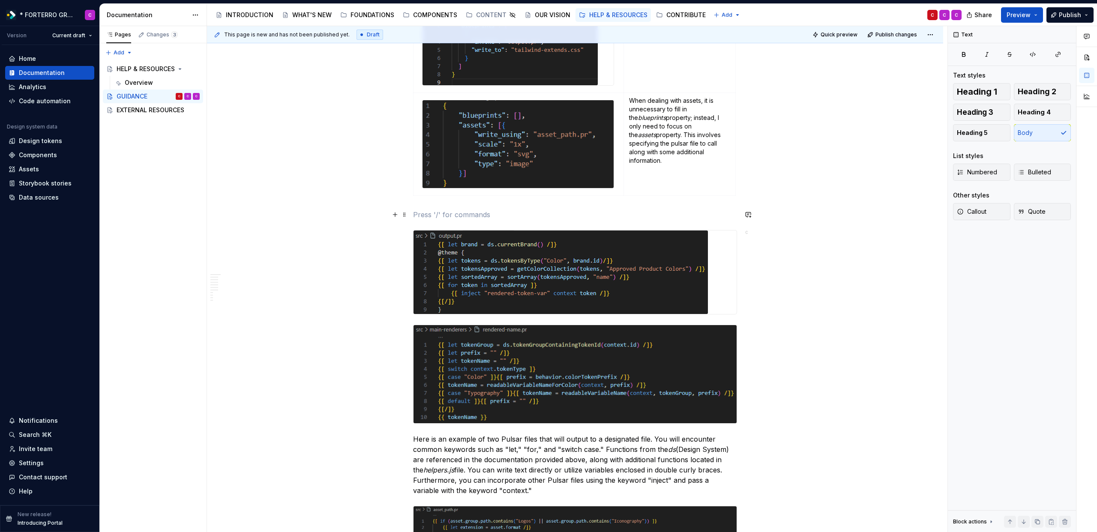
click at [482, 210] on p at bounding box center [575, 215] width 324 height 10
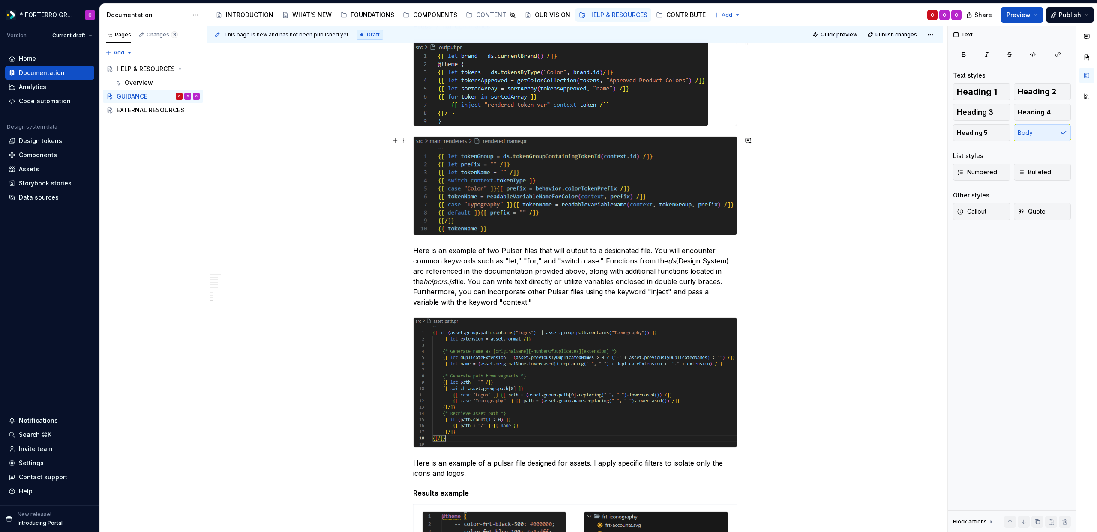
scroll to position [1550, 0]
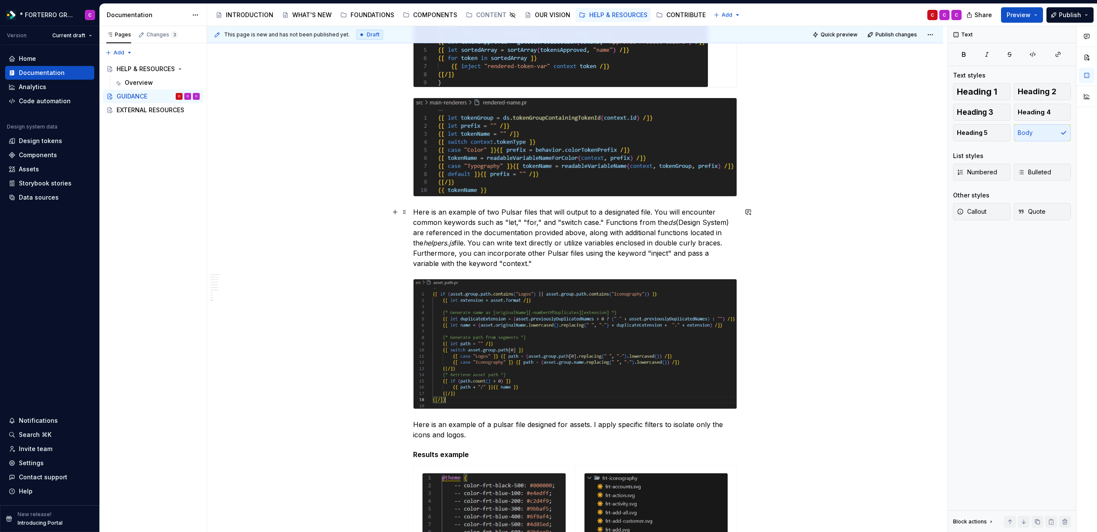
click at [518, 264] on p "Here is an example of two Pulsar files that will output to a designated file. Y…" at bounding box center [575, 238] width 324 height 62
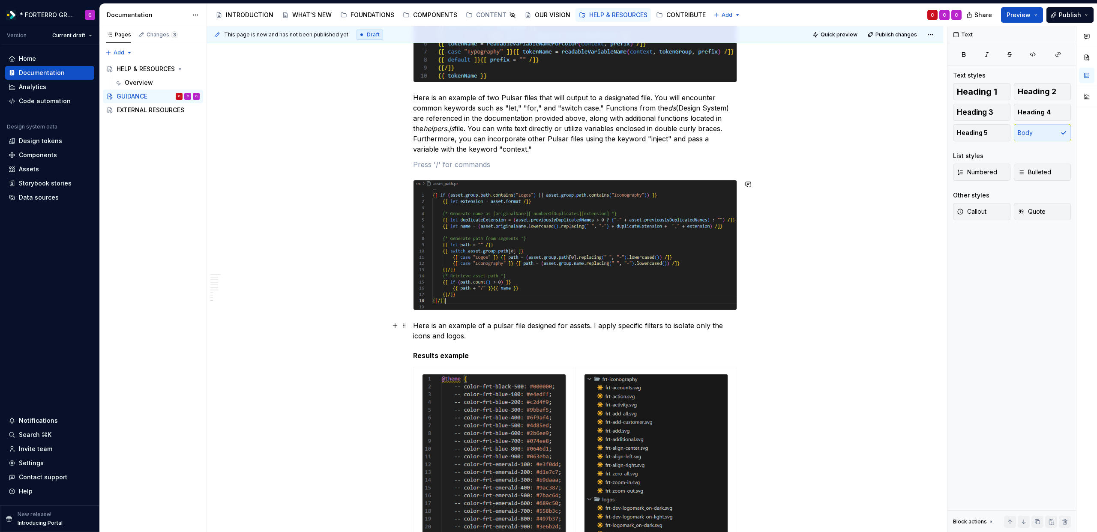
scroll to position [1675, 0]
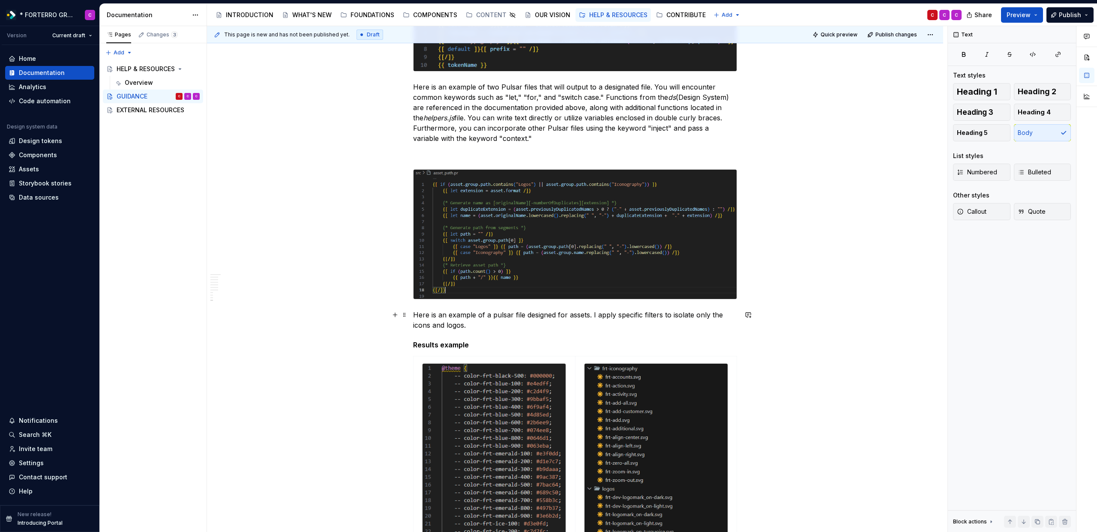
click at [468, 327] on p "Here is an example of a pulsar file designed for assets. I apply specific filte…" at bounding box center [575, 320] width 324 height 21
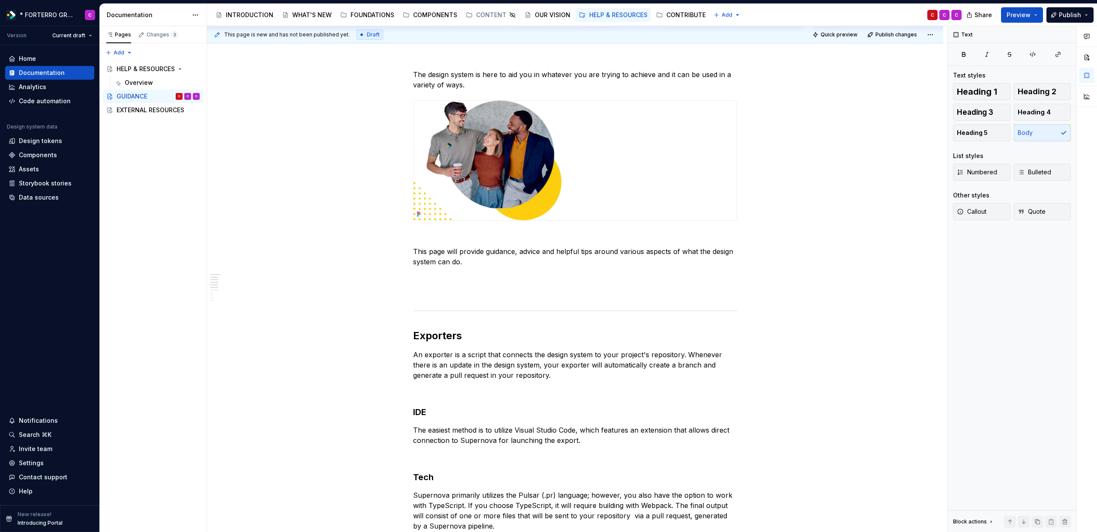
scroll to position [0, 0]
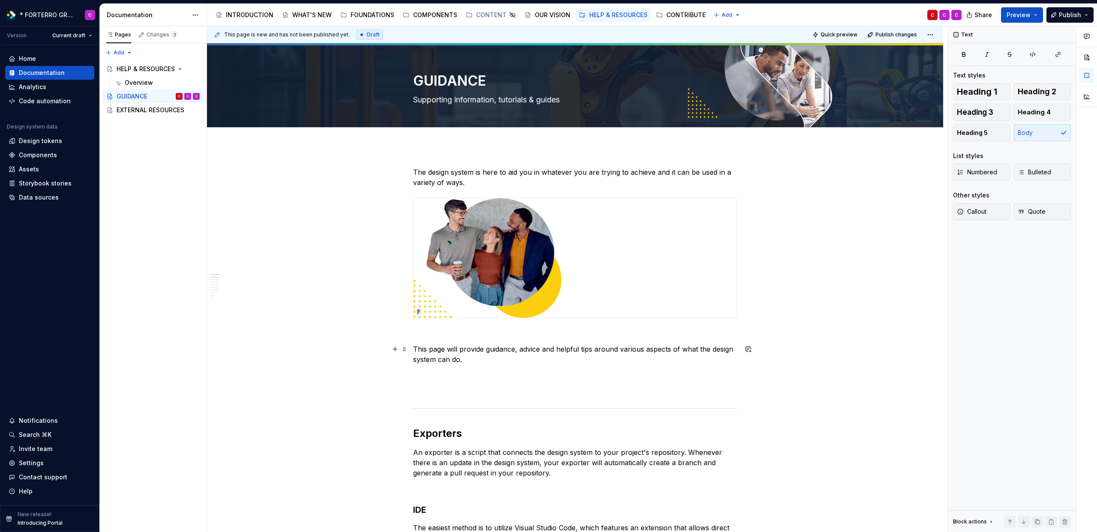
click at [634, 357] on p "This page will provide guidance, advice and helpful tips around various aspects…" at bounding box center [575, 354] width 324 height 21
click at [1037, 12] on button "Preview" at bounding box center [1022, 14] width 42 height 15
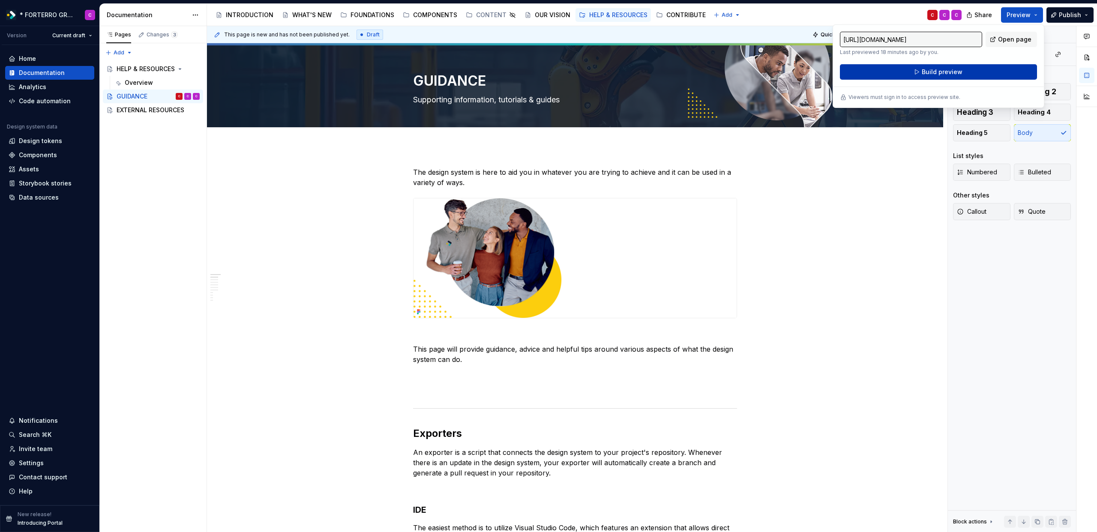
click at [977, 71] on button "Build preview" at bounding box center [938, 71] width 197 height 15
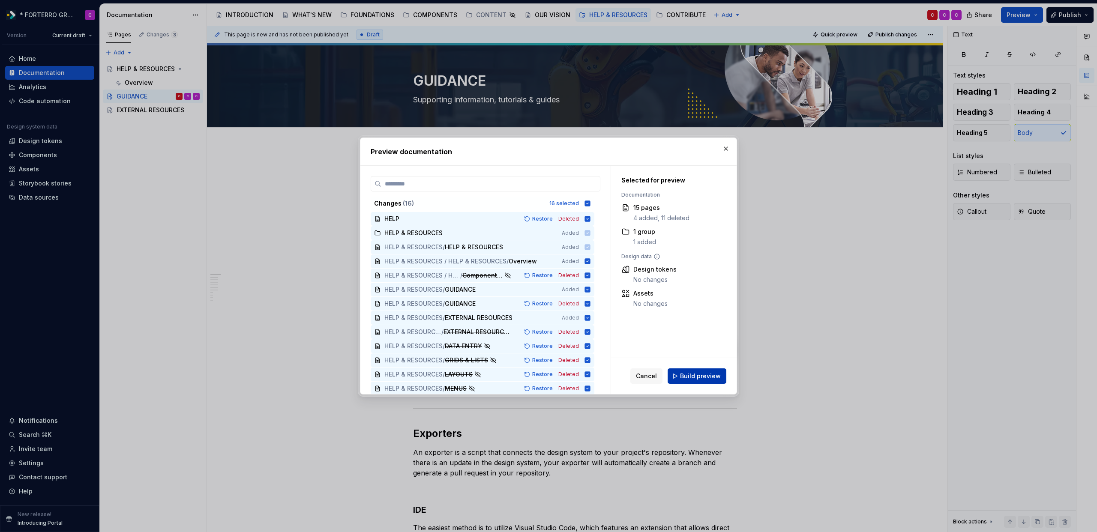
click at [720, 374] on button "Build preview" at bounding box center [697, 376] width 59 height 15
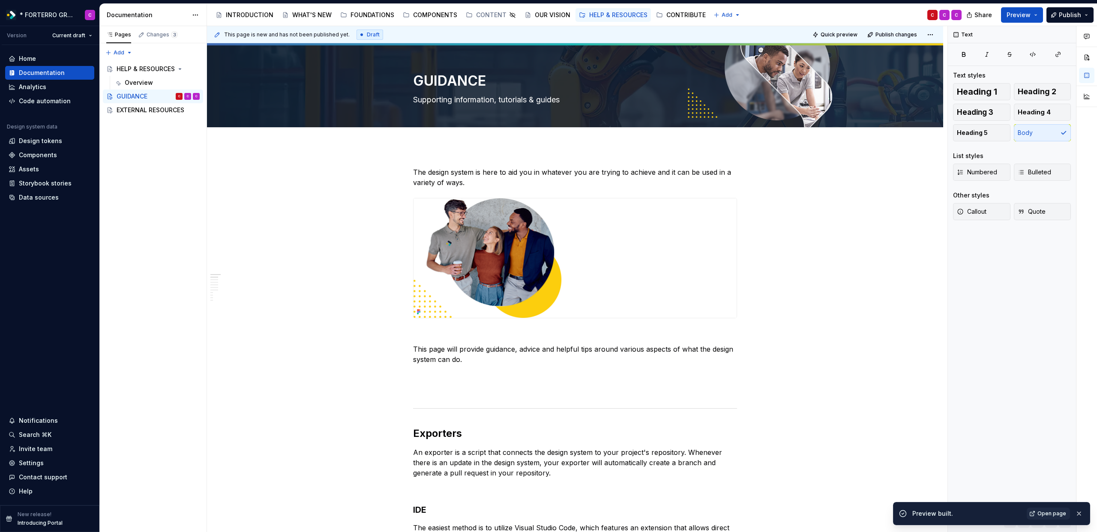
click at [1058, 512] on span "Open page" at bounding box center [1051, 513] width 29 height 7
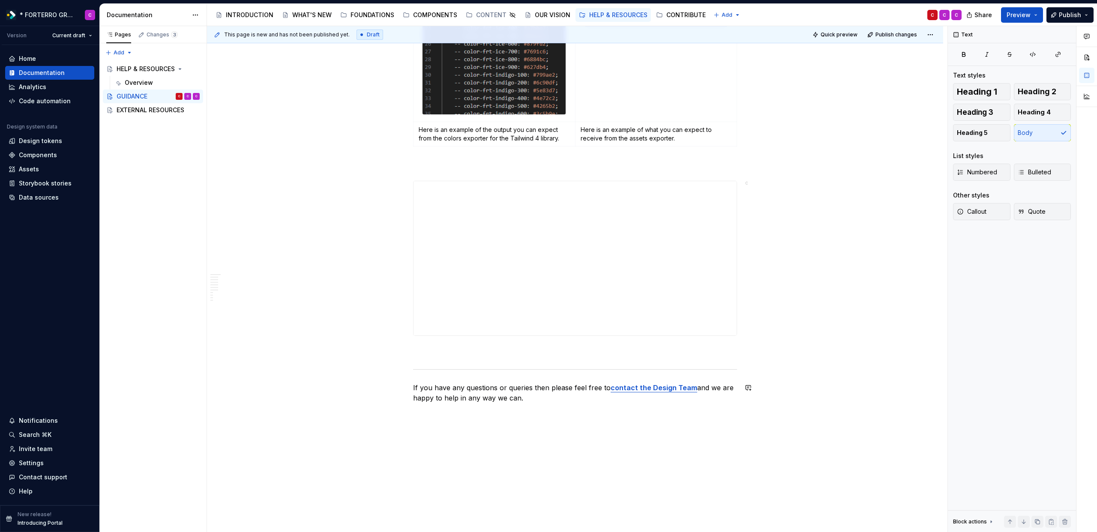
scroll to position [2207, 0]
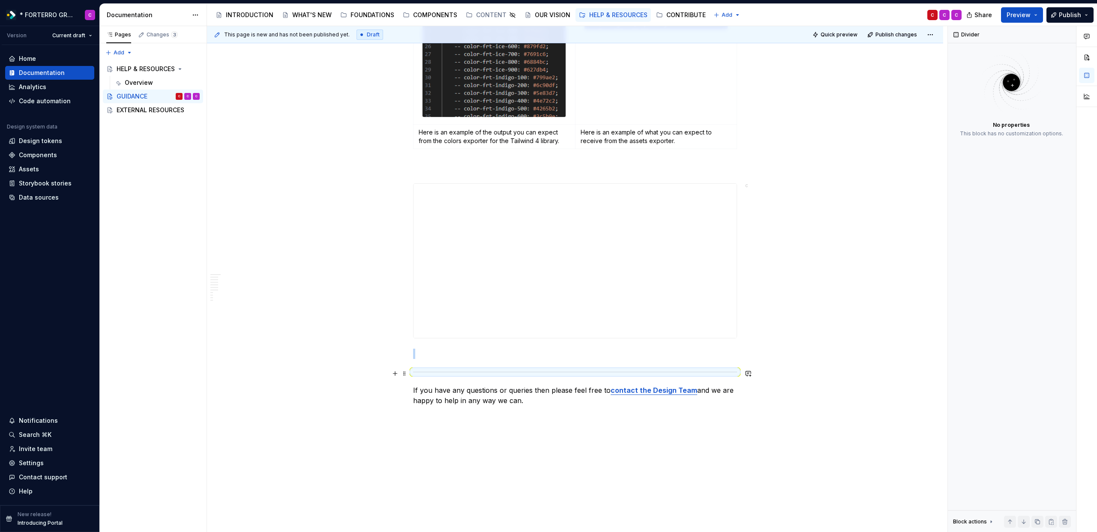
click at [568, 375] on div at bounding box center [575, 372] width 324 height 6
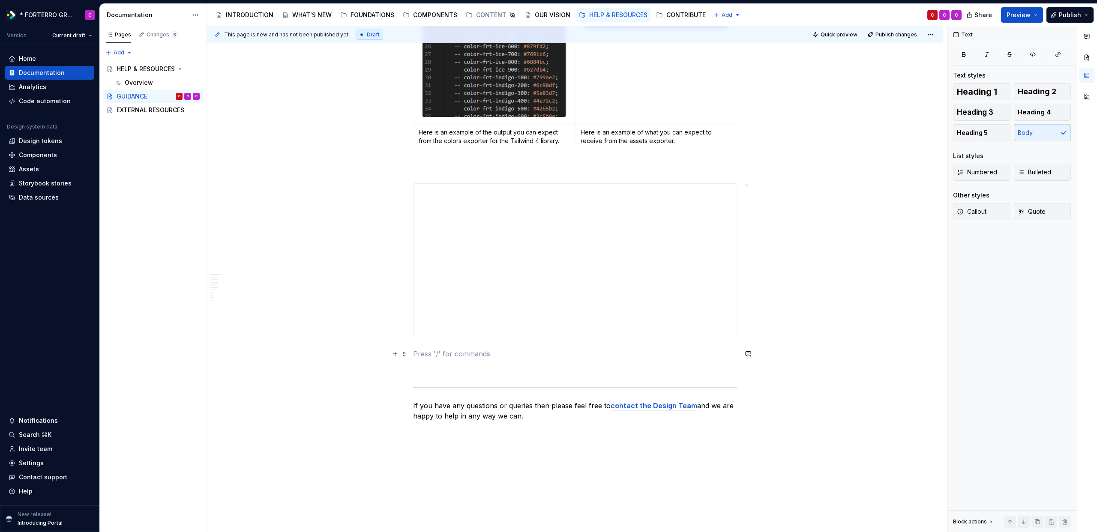
click at [477, 357] on p at bounding box center [575, 354] width 324 height 10
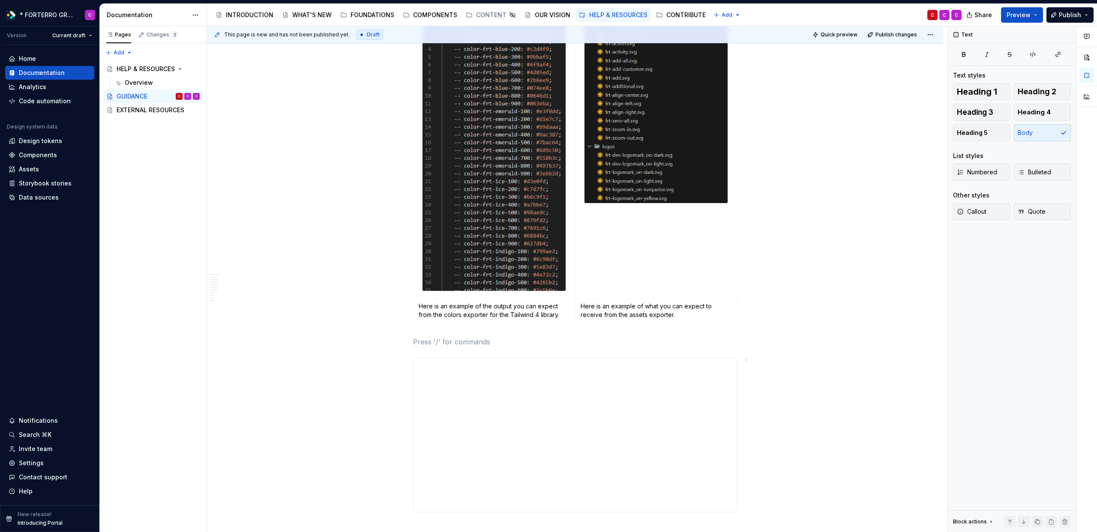
scroll to position [1638, 0]
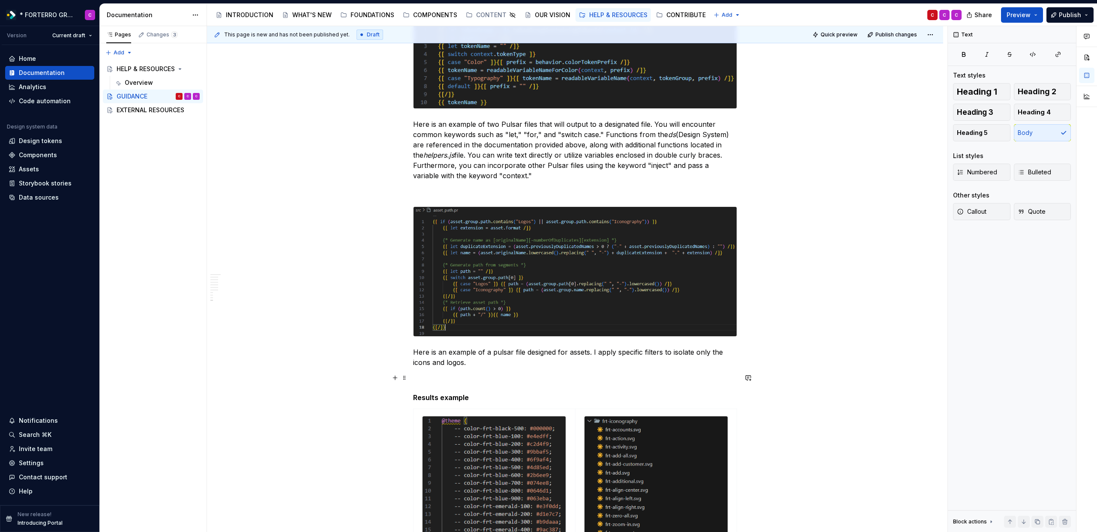
click at [528, 380] on p at bounding box center [575, 378] width 324 height 10
click at [508, 195] on p at bounding box center [575, 191] width 324 height 10
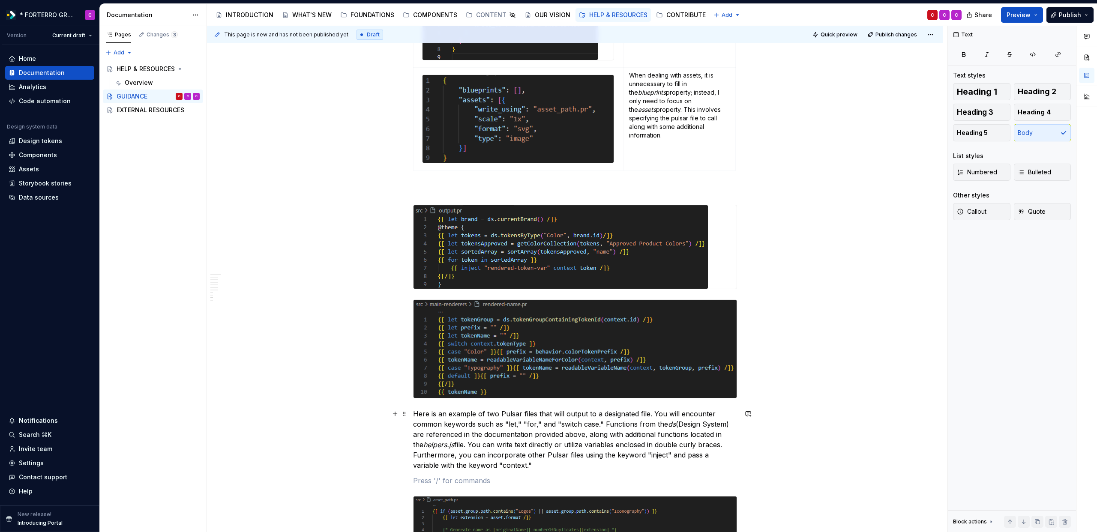
scroll to position [1246, 0]
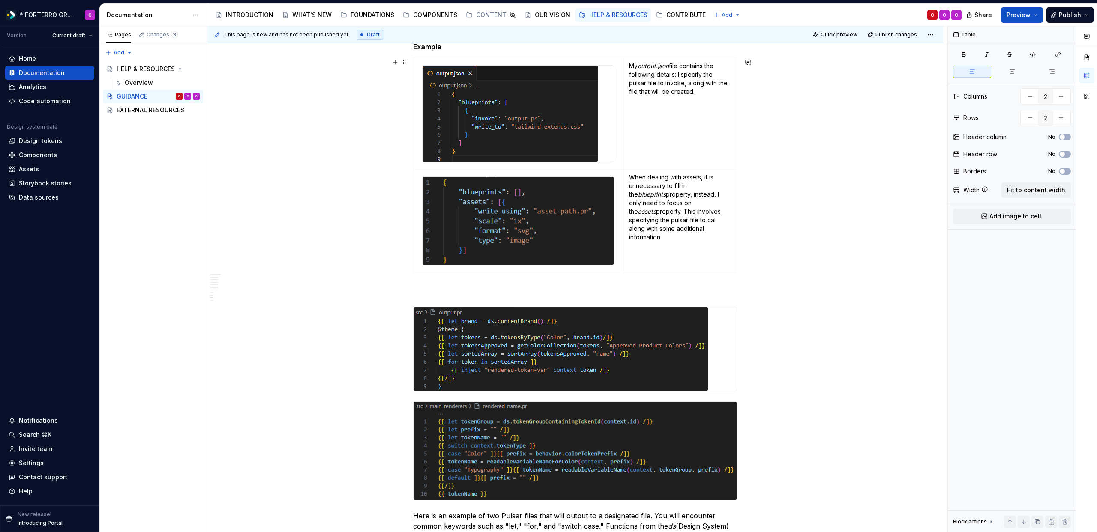
click at [482, 276] on div "My output.json file contains the following details: I specify the pulsar file t…" at bounding box center [575, 167] width 324 height 218
click at [482, 288] on p at bounding box center [575, 291] width 324 height 10
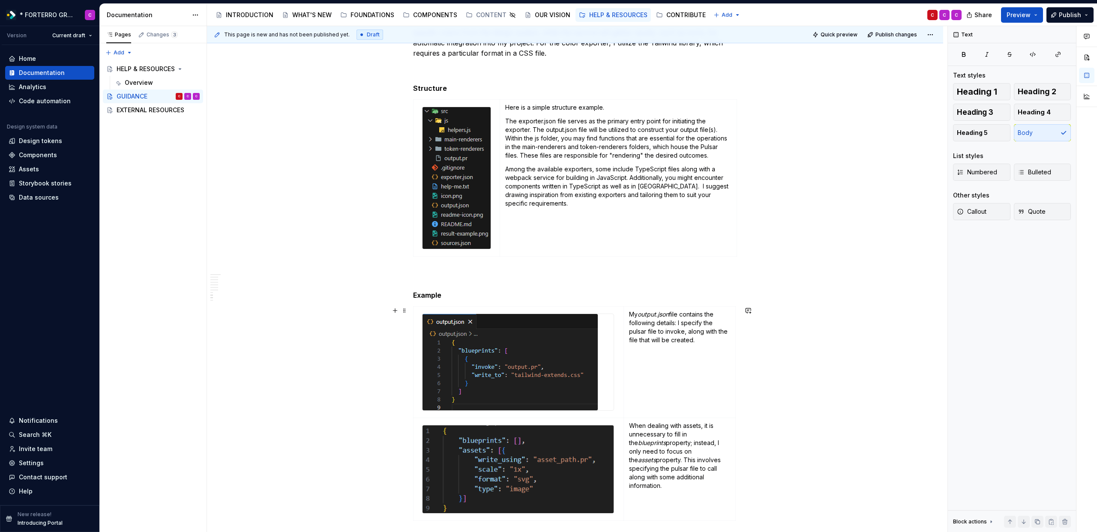
scroll to position [996, 0]
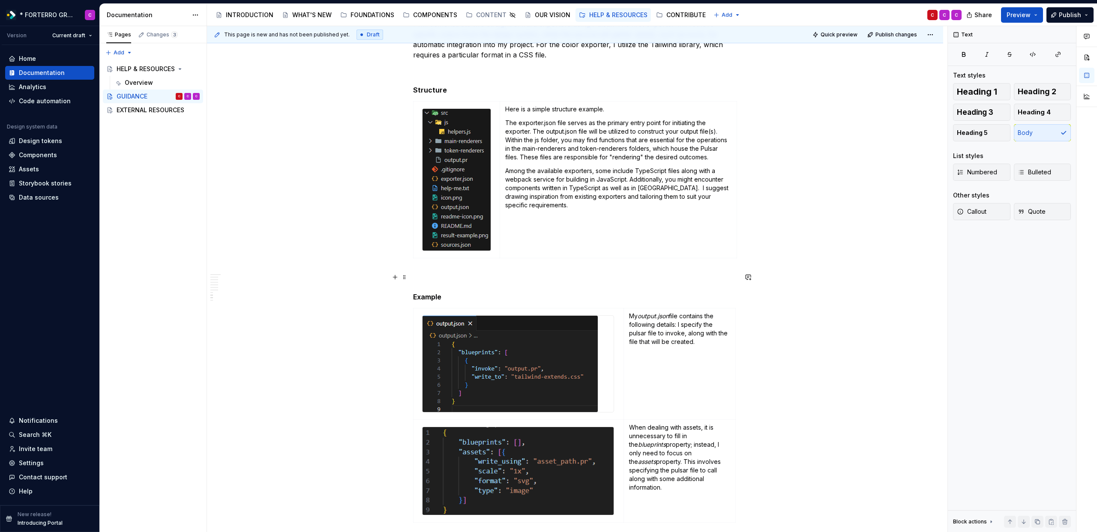
click at [485, 273] on p at bounding box center [575, 277] width 324 height 10
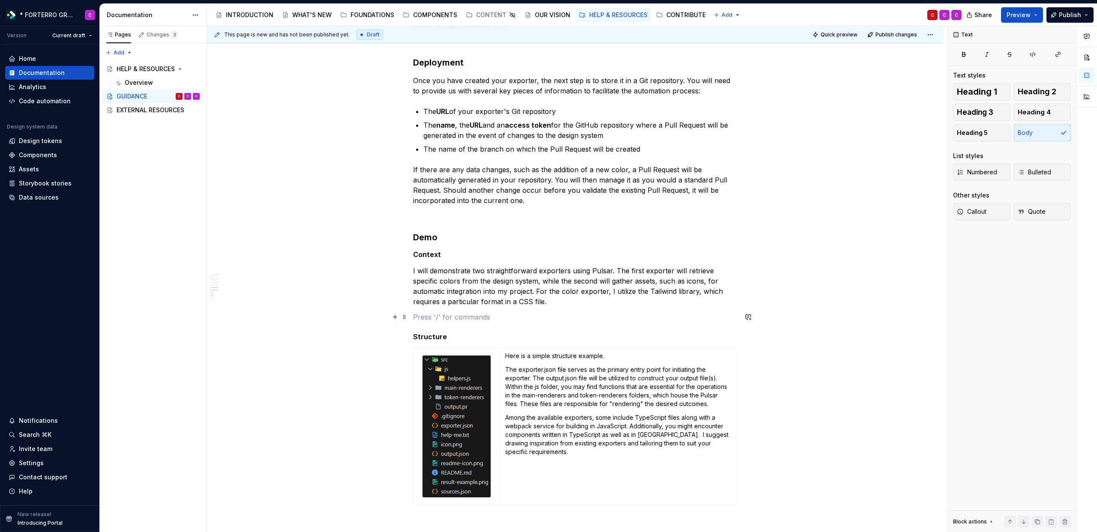
click at [476, 313] on p at bounding box center [575, 317] width 324 height 10
click at [488, 218] on p at bounding box center [575, 216] width 324 height 10
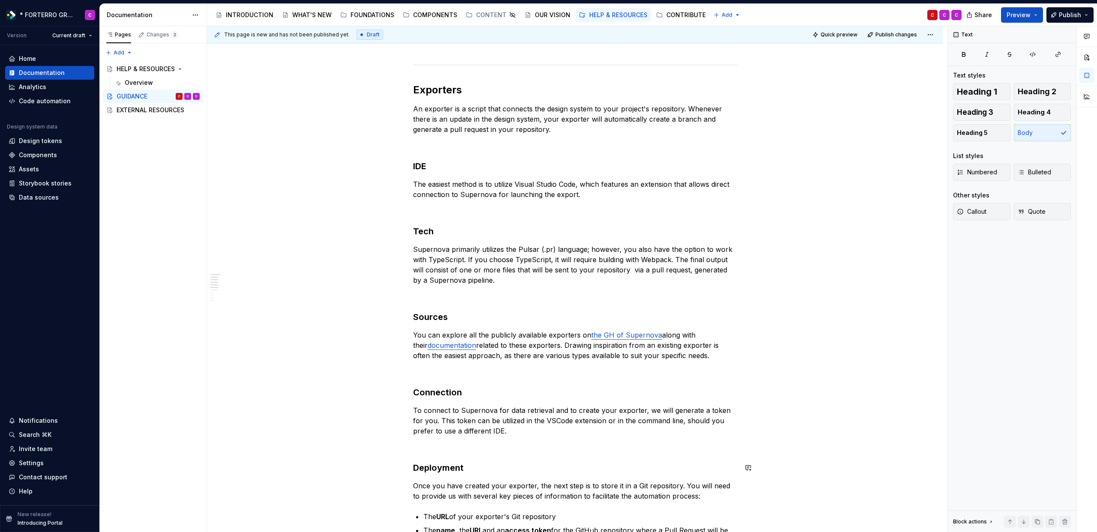
scroll to position [0, 0]
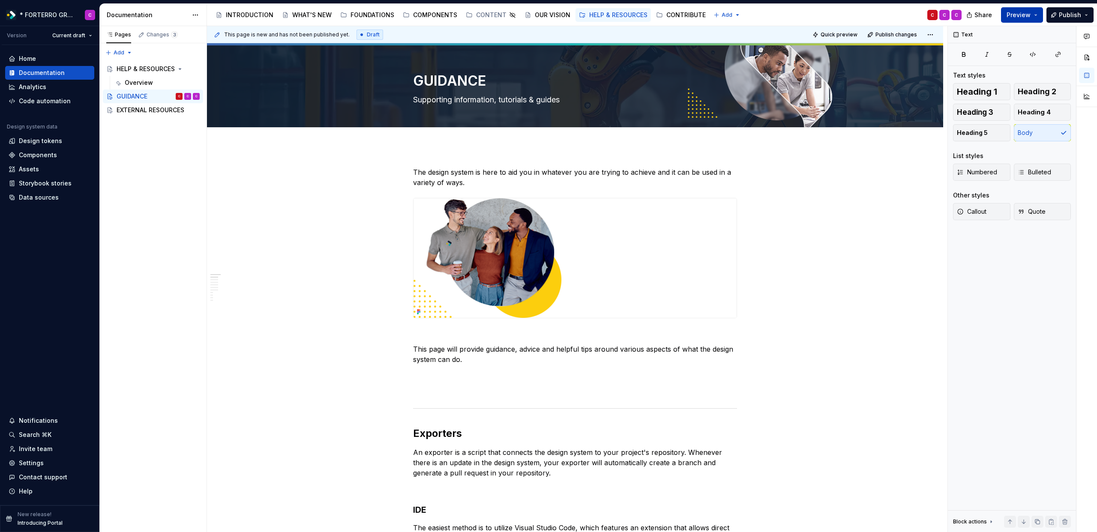
click at [1035, 20] on button "Preview" at bounding box center [1022, 14] width 42 height 15
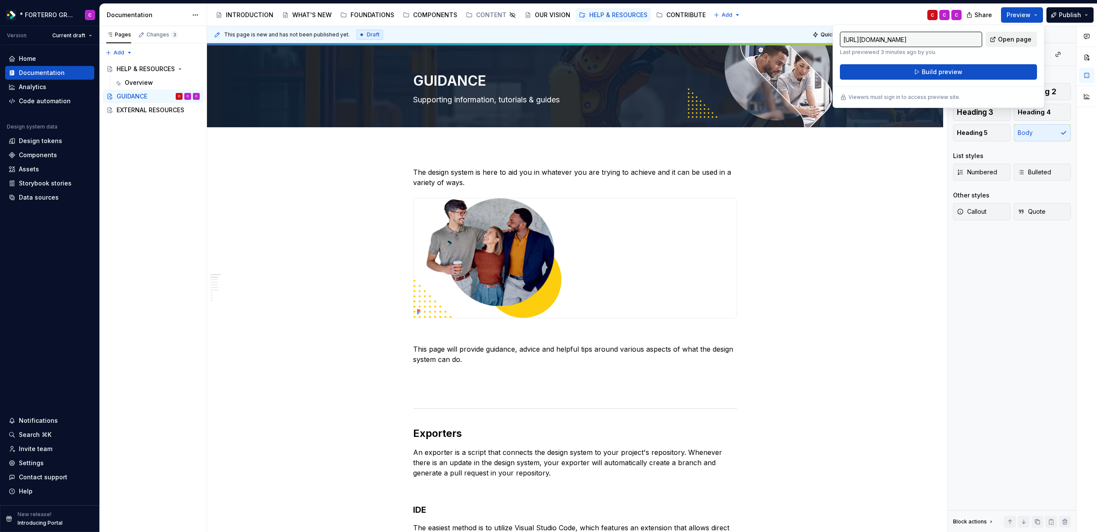
click at [1016, 40] on span "Open page" at bounding box center [1014, 39] width 33 height 9
click at [945, 75] on span "Build preview" at bounding box center [942, 72] width 41 height 9
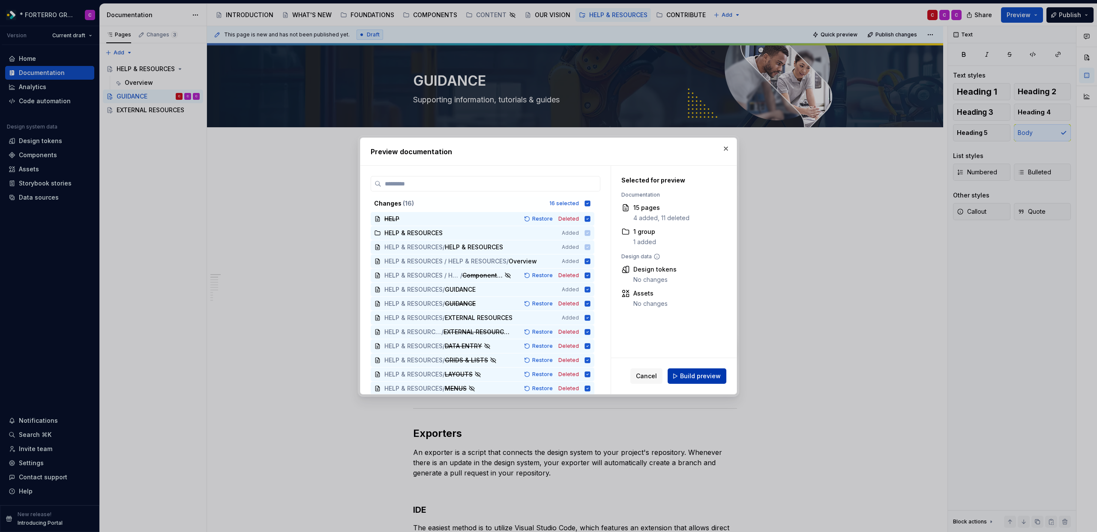
click at [703, 371] on button "Build preview" at bounding box center [697, 376] width 59 height 15
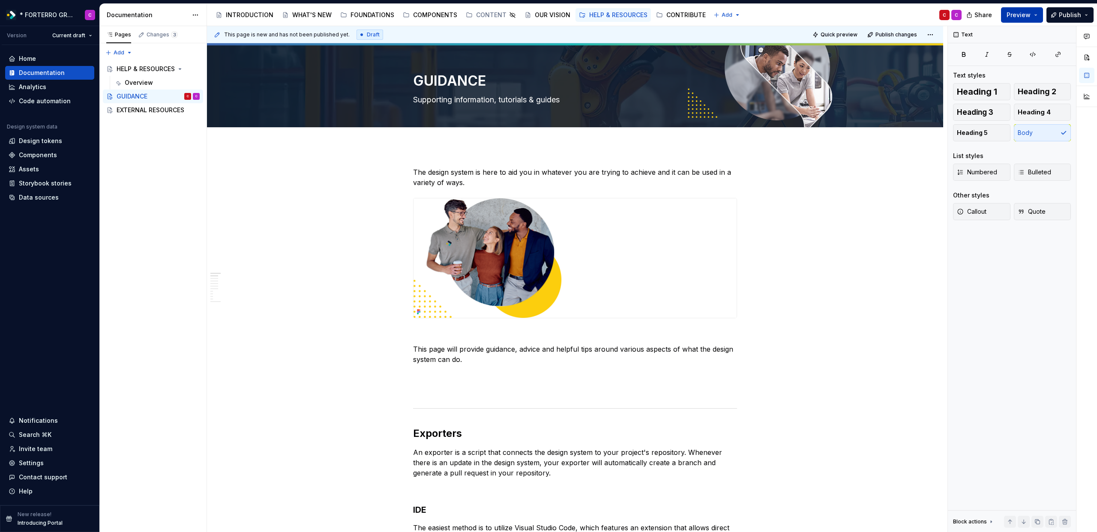
click at [1040, 19] on button "Preview" at bounding box center [1022, 14] width 42 height 15
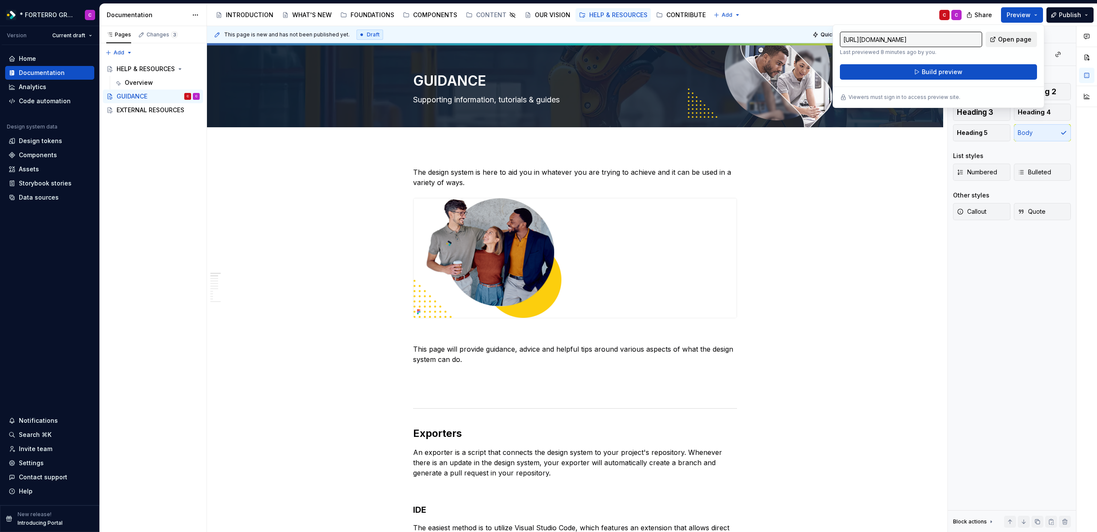
click at [1034, 44] on link "Open page" at bounding box center [1011, 39] width 51 height 15
type textarea "*"
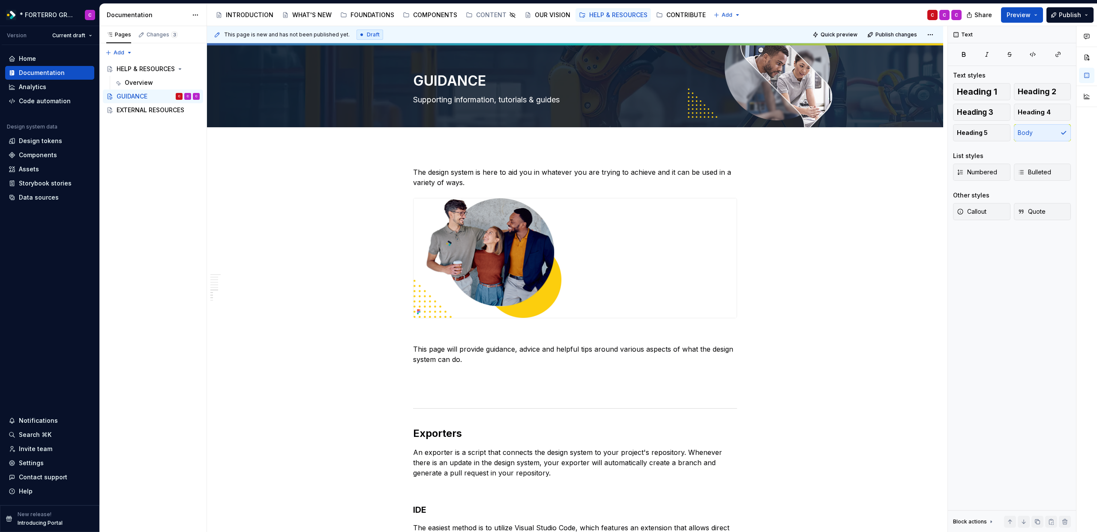
scroll to position [939, 0]
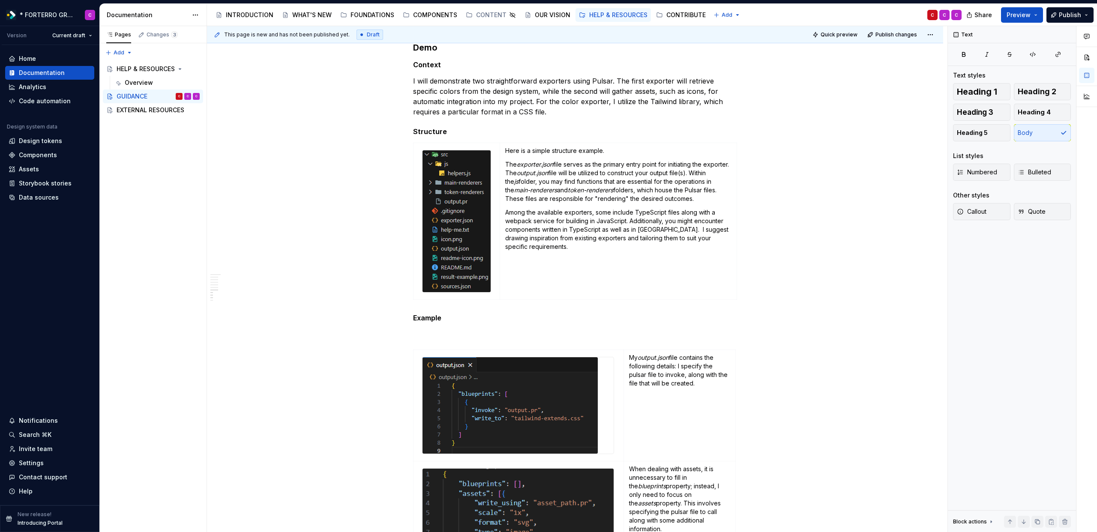
type textarea "*"
click at [51, 59] on div "Home" at bounding box center [50, 58] width 82 height 9
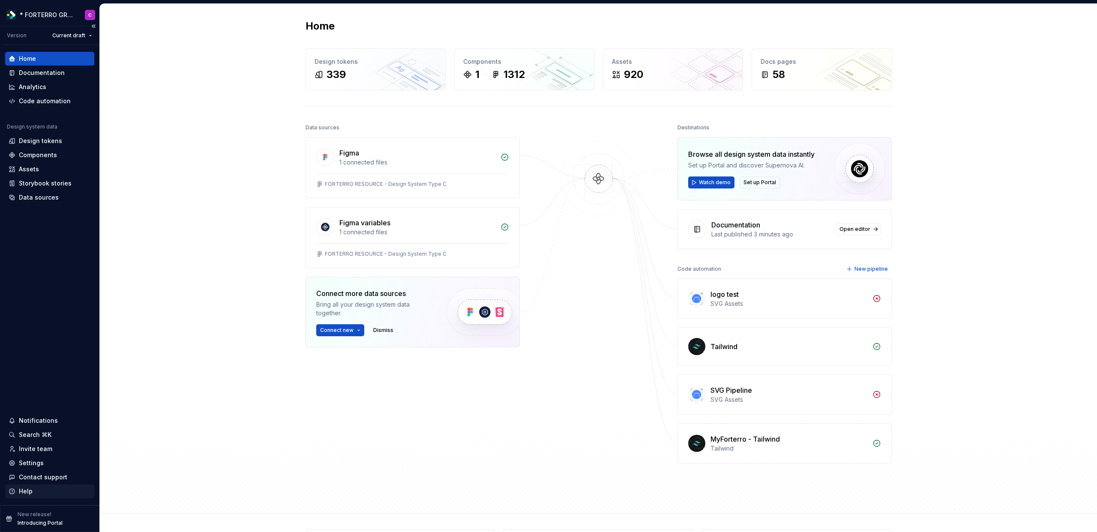
click at [23, 492] on div "Help" at bounding box center [26, 491] width 14 height 9
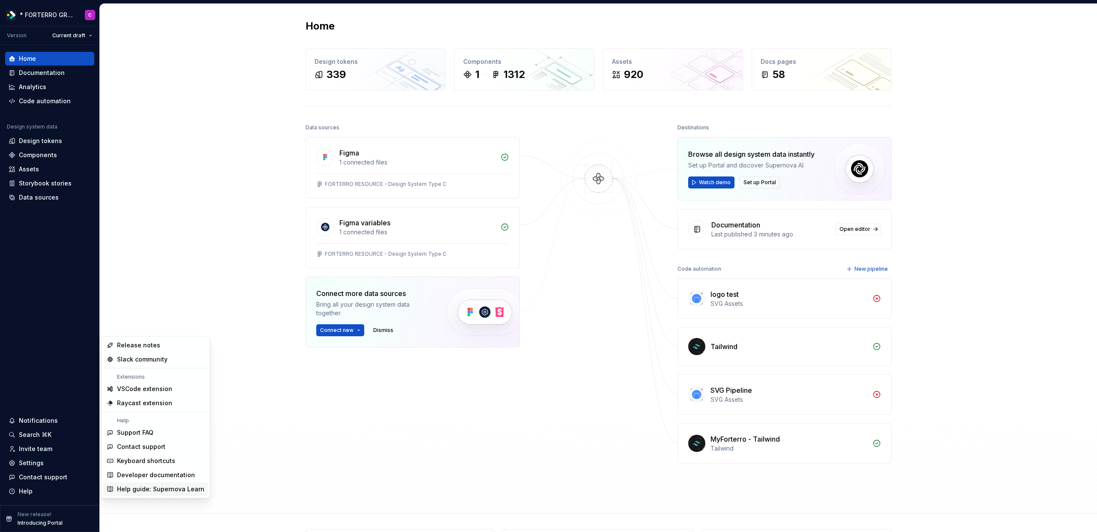
click at [129, 488] on div "Help guide: Supernova Learn" at bounding box center [160, 489] width 87 height 9
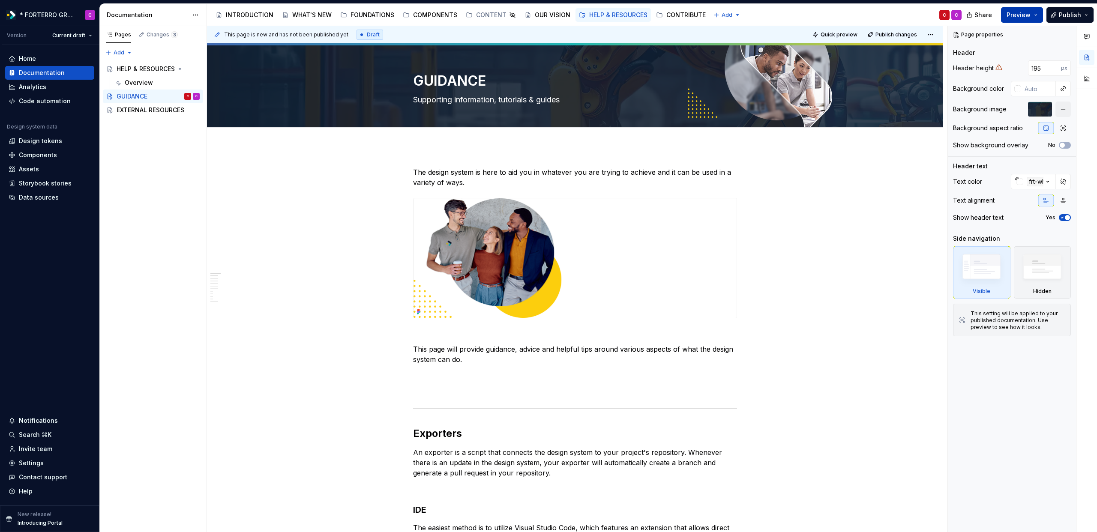
click at [1037, 13] on button "Preview" at bounding box center [1022, 14] width 42 height 15
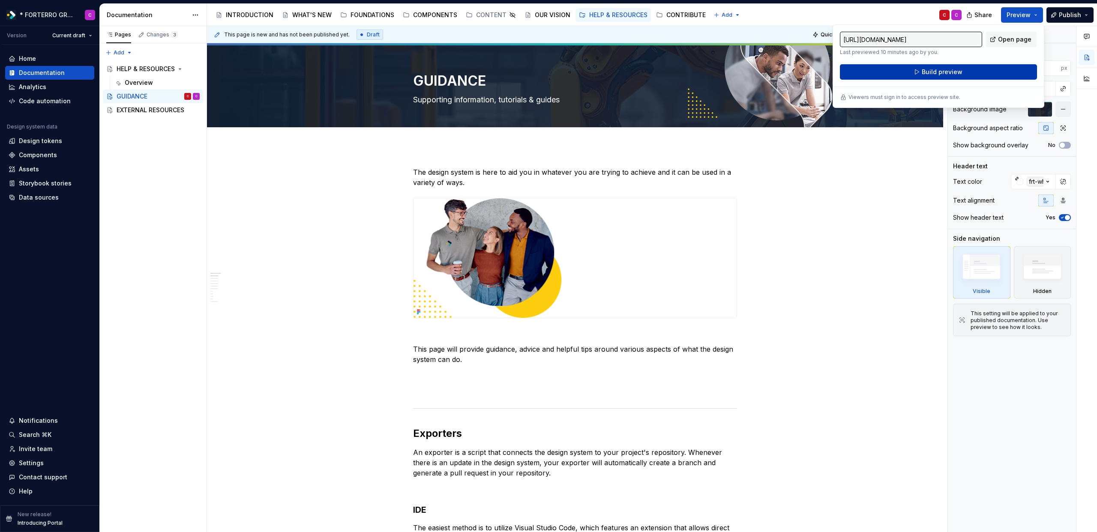
click at [995, 75] on button "Build preview" at bounding box center [938, 71] width 197 height 15
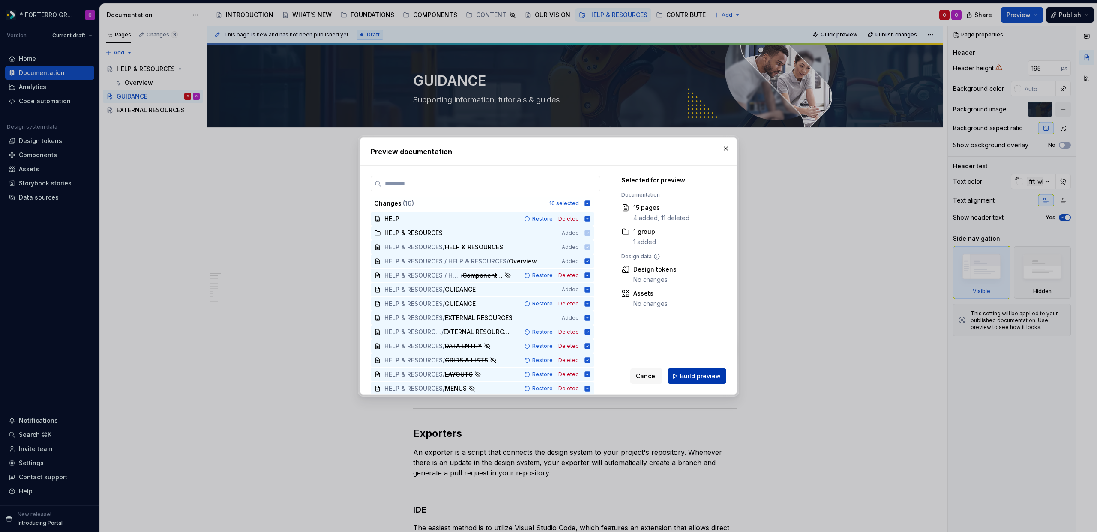
click at [712, 382] on button "Build preview" at bounding box center [697, 376] width 59 height 15
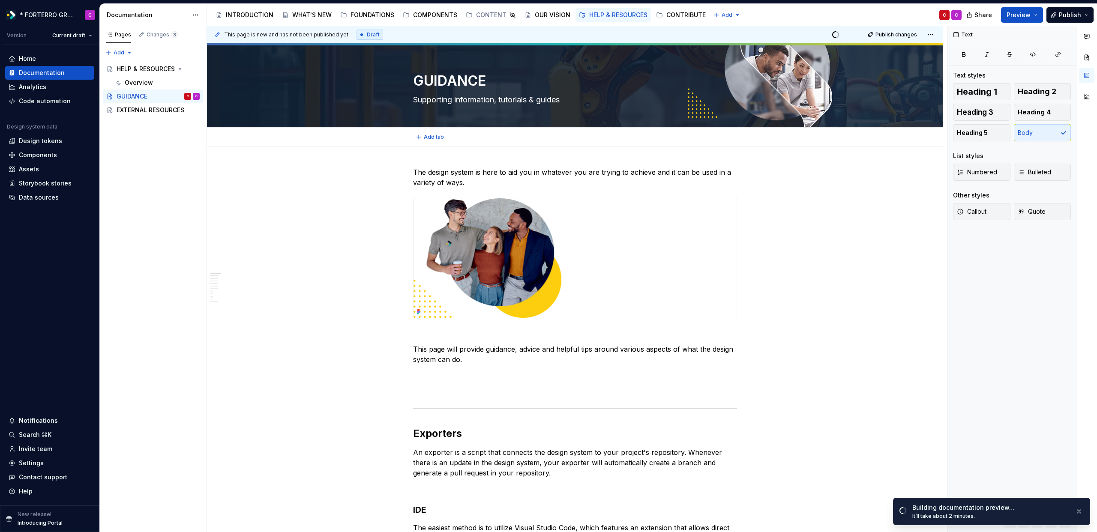
type textarea "*"
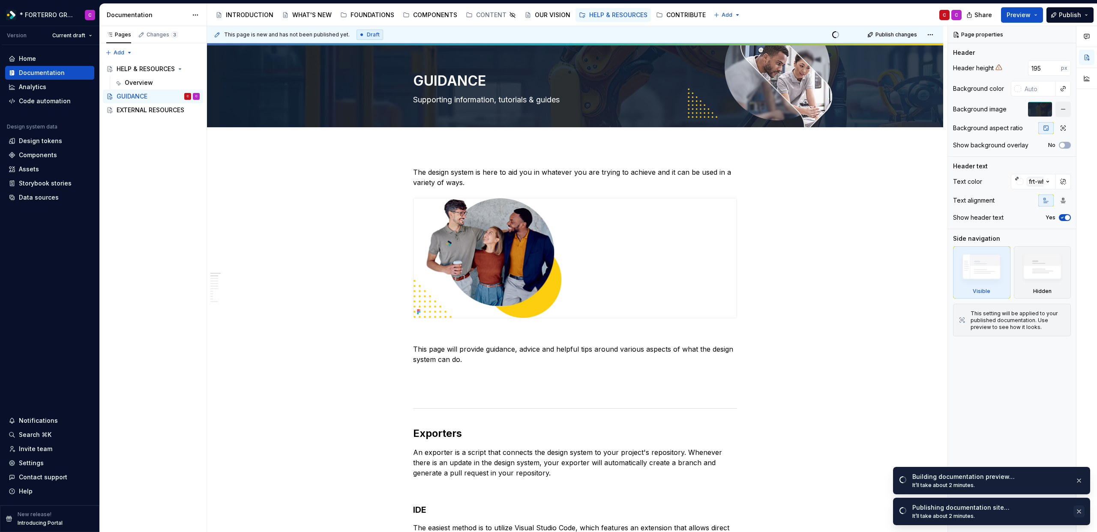
click at [1079, 513] on button "button" at bounding box center [1078, 512] width 11 height 12
click at [1077, 515] on button "button" at bounding box center [1078, 512] width 11 height 12
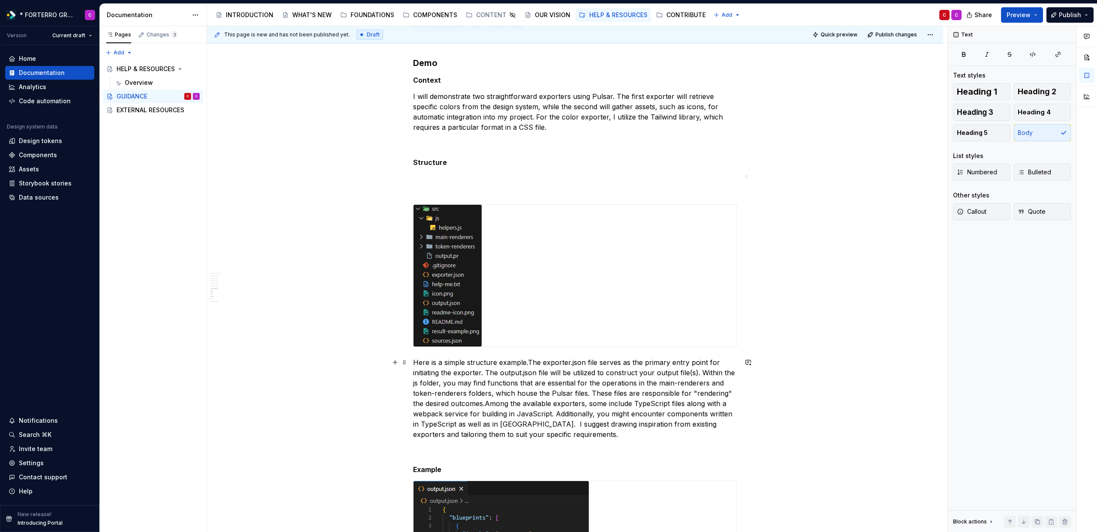
scroll to position [915, 0]
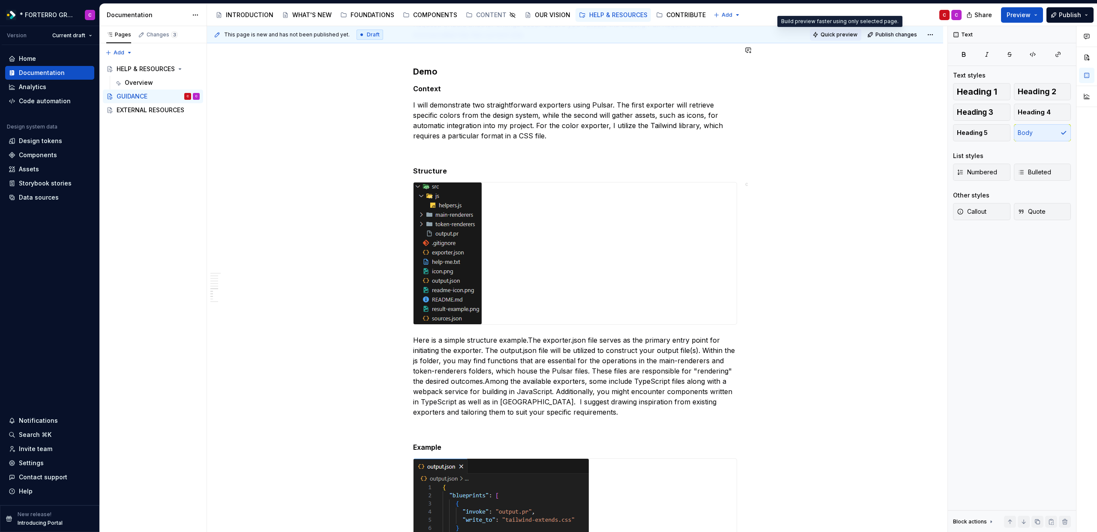
click at [823, 37] on button "Quick preview" at bounding box center [835, 35] width 51 height 12
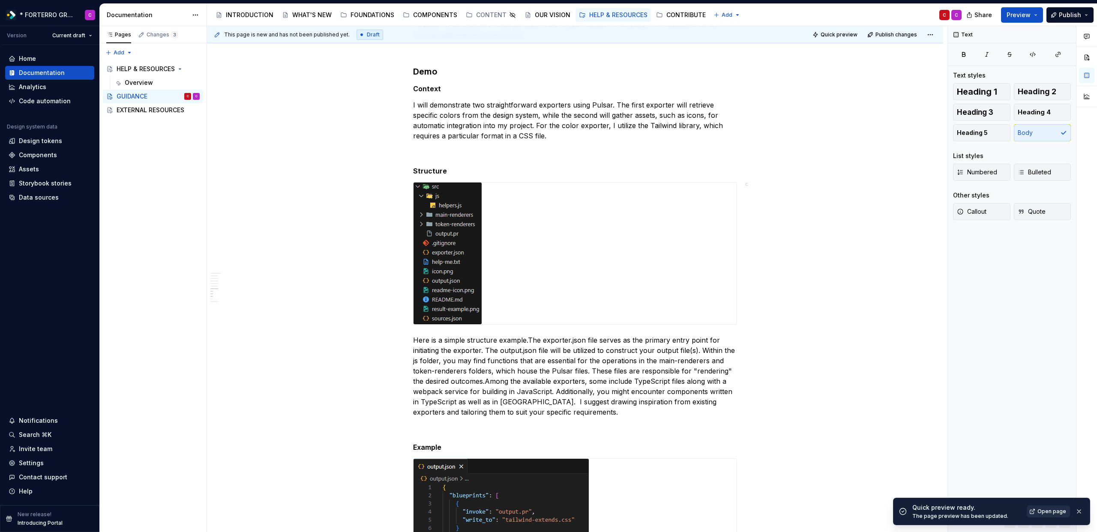
click at [1046, 512] on span "Open page" at bounding box center [1051, 511] width 29 height 7
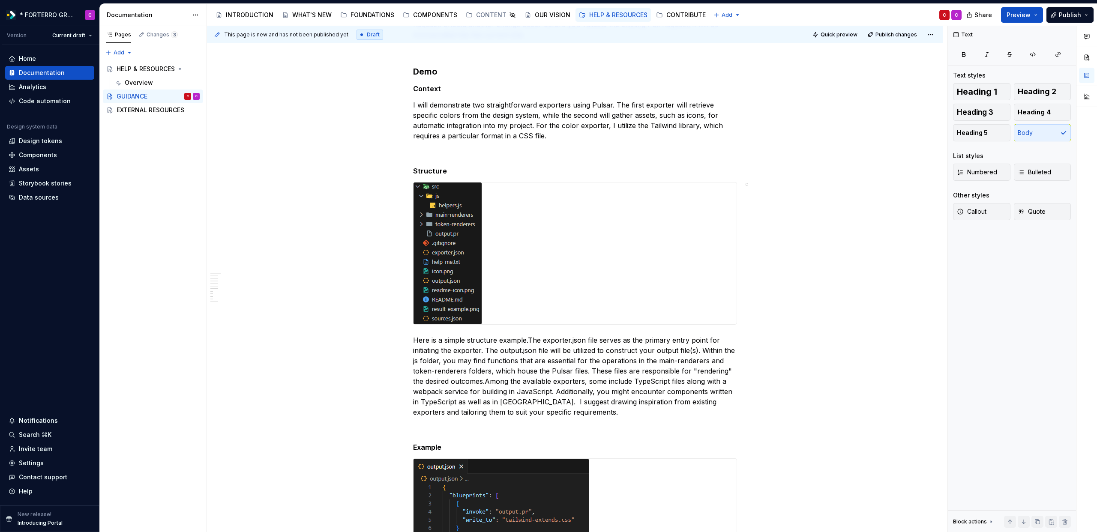
type textarea "*"
